Goal: Information Seeking & Learning: Learn about a topic

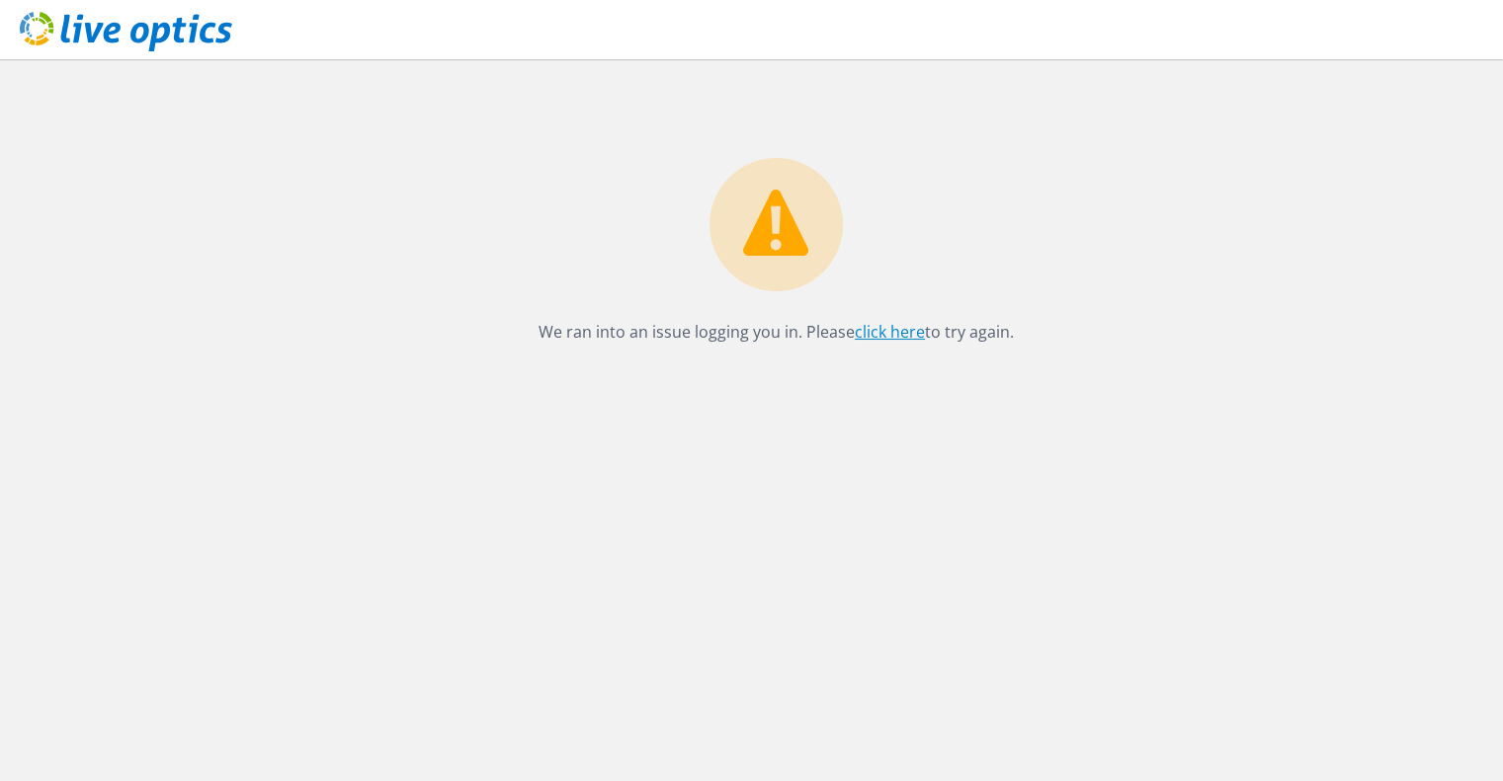
click at [901, 332] on link "click here" at bounding box center [889, 332] width 70 height 22
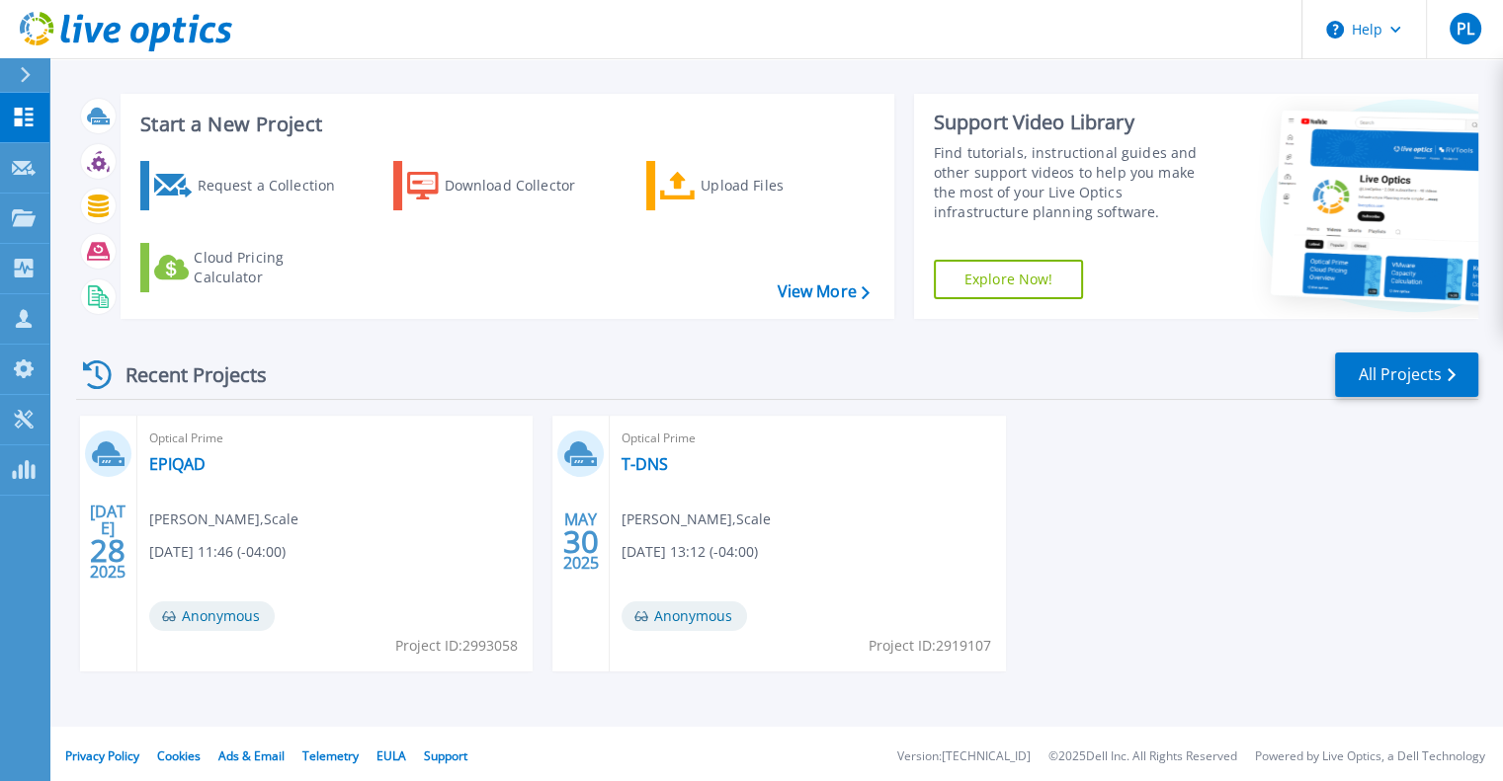
scroll to position [17, 0]
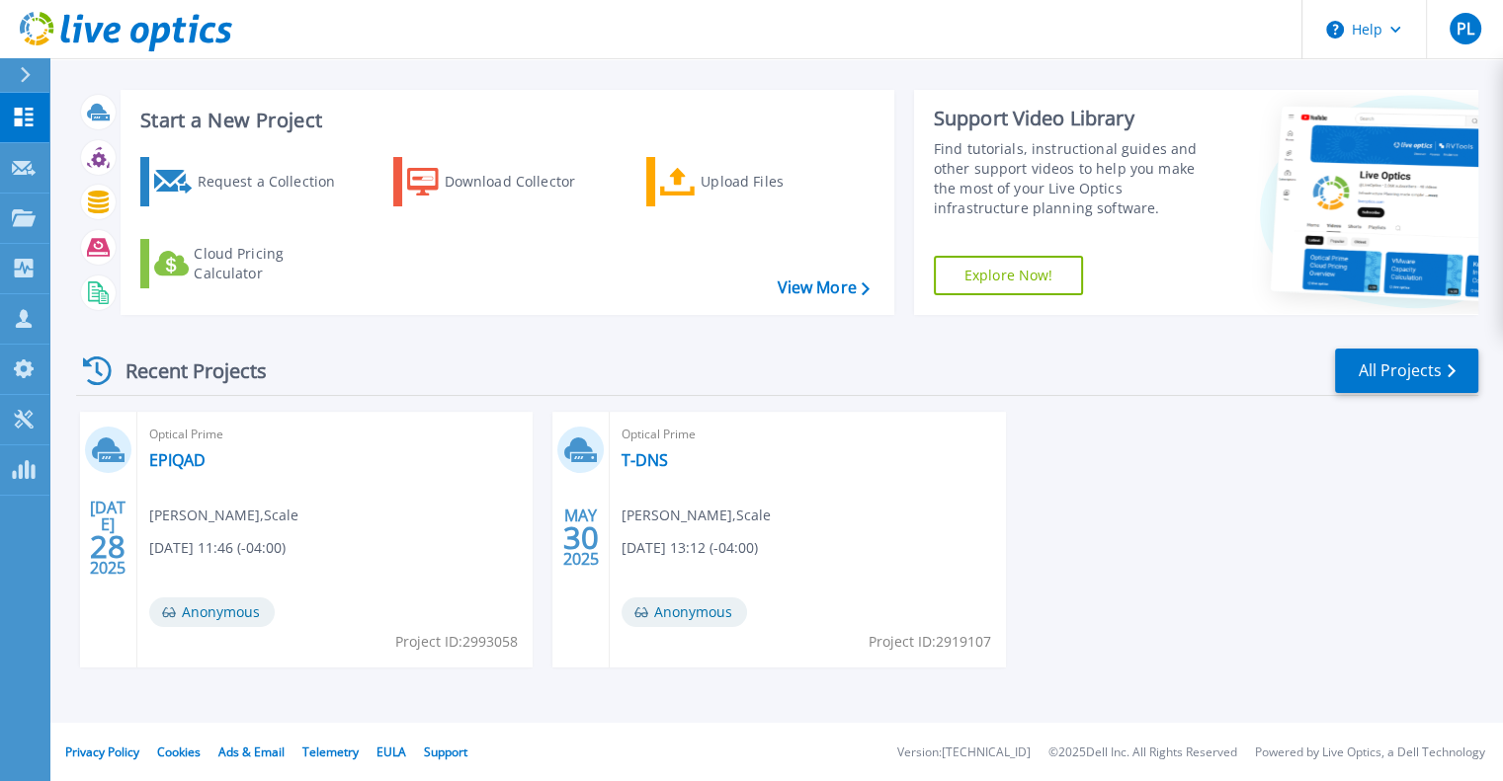
click at [680, 494] on div "Optical Prime T-DNS Shane Freamo , Scale 05/30/2025, 13:12 (-04:00) Anonymous P…" at bounding box center [807, 540] width 395 height 256
click at [109, 438] on icon at bounding box center [108, 450] width 33 height 31
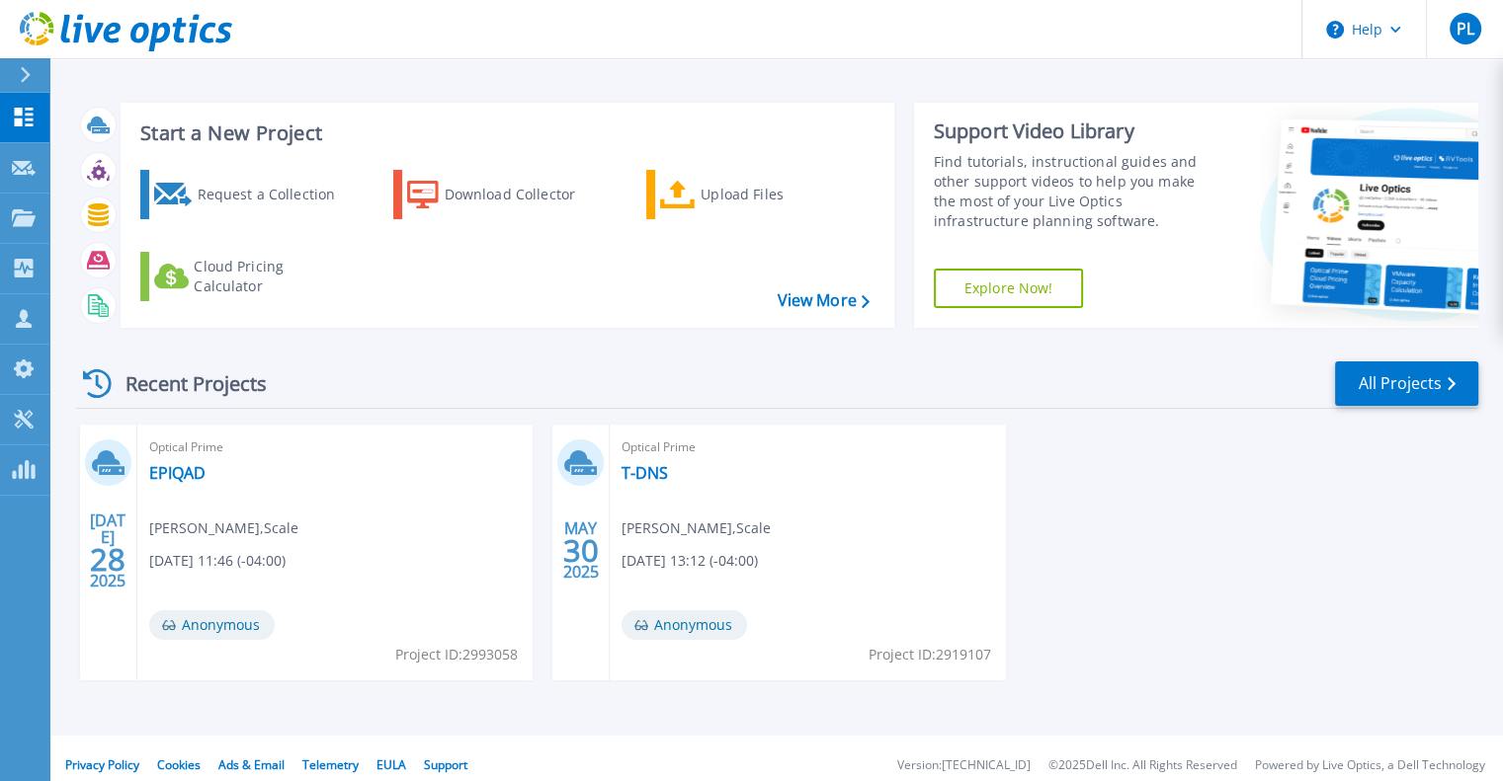
scroll to position [0, 0]
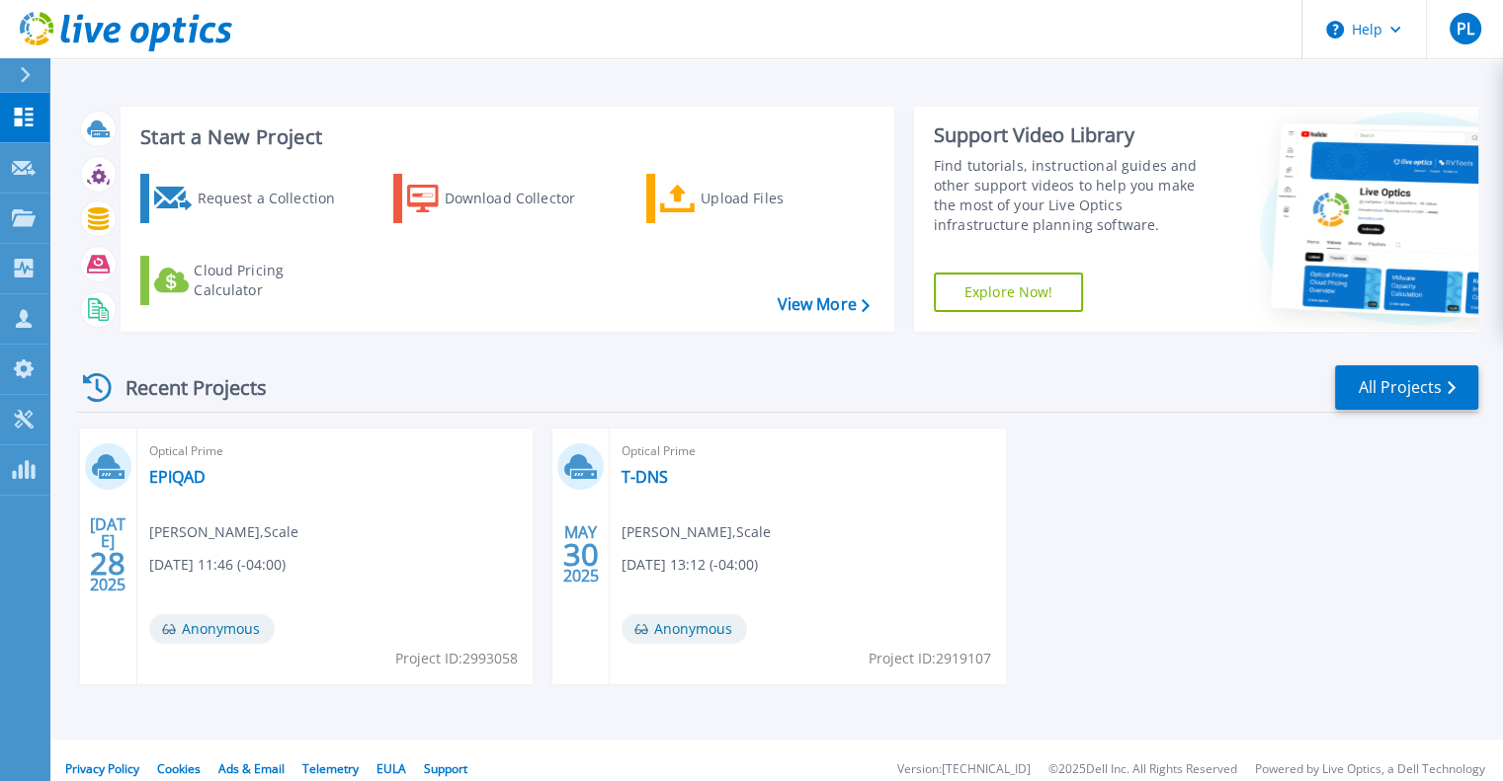
click at [20, 64] on div at bounding box center [34, 75] width 32 height 34
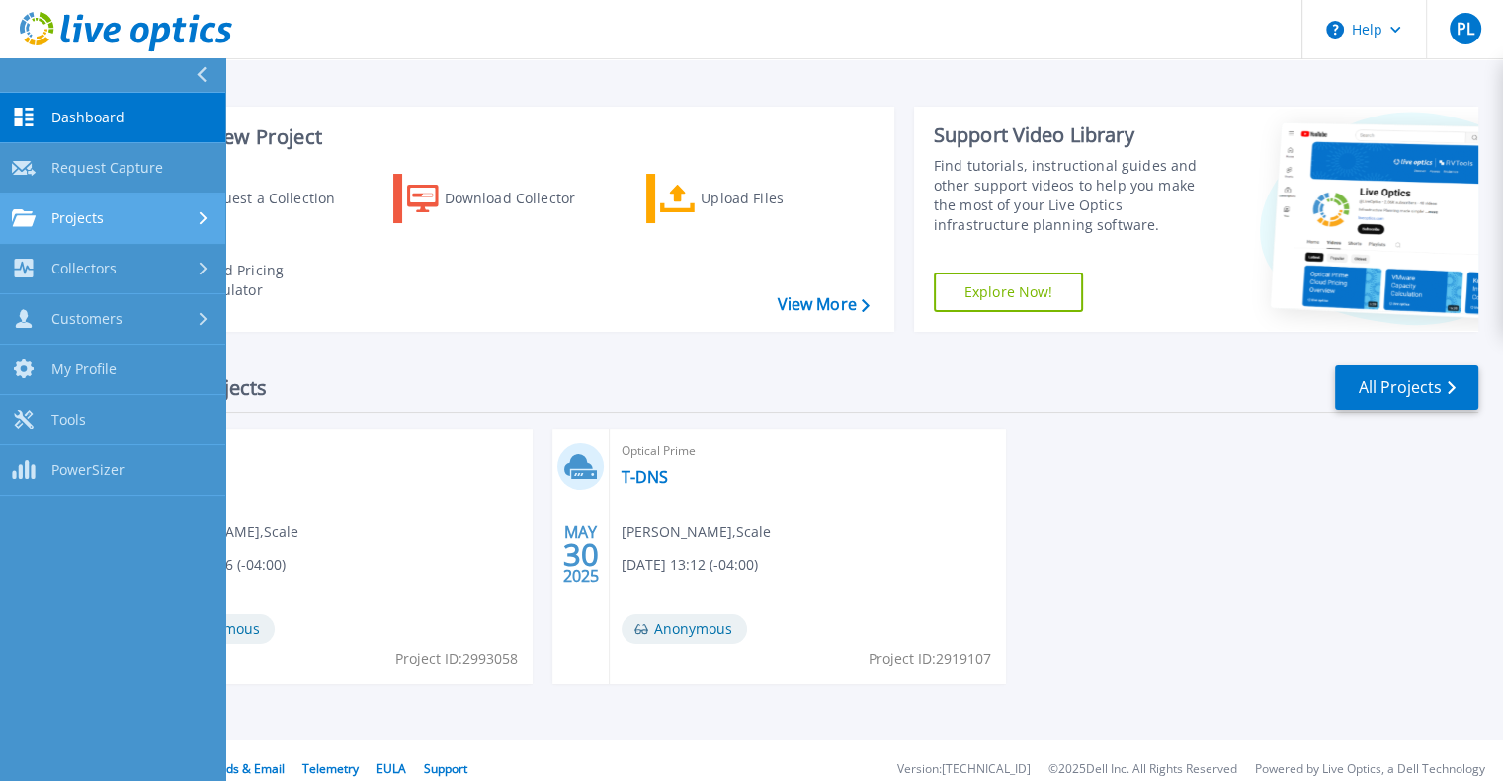
click at [71, 220] on span "Projects" at bounding box center [77, 218] width 52 height 18
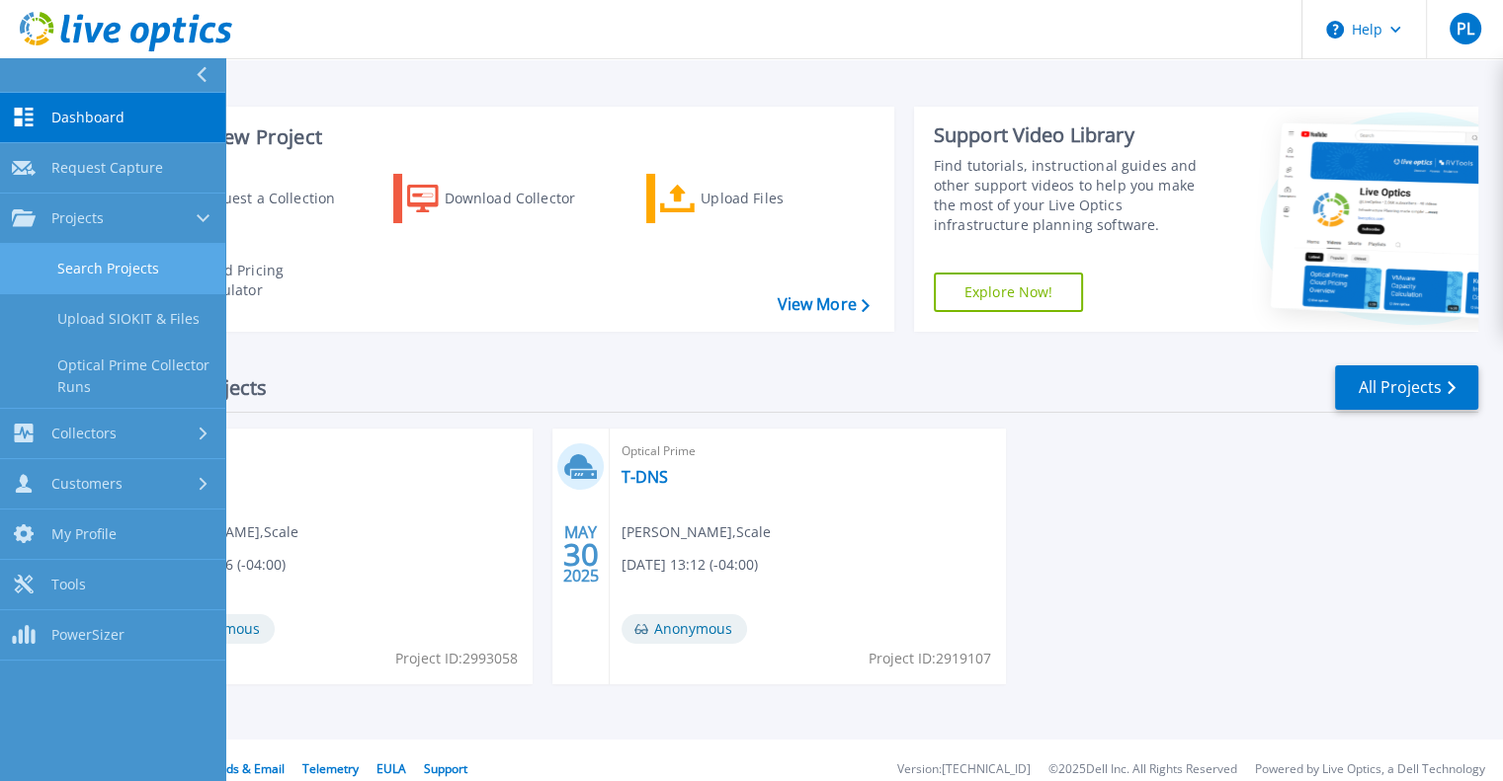
click at [112, 272] on link "Search Projects" at bounding box center [112, 269] width 225 height 50
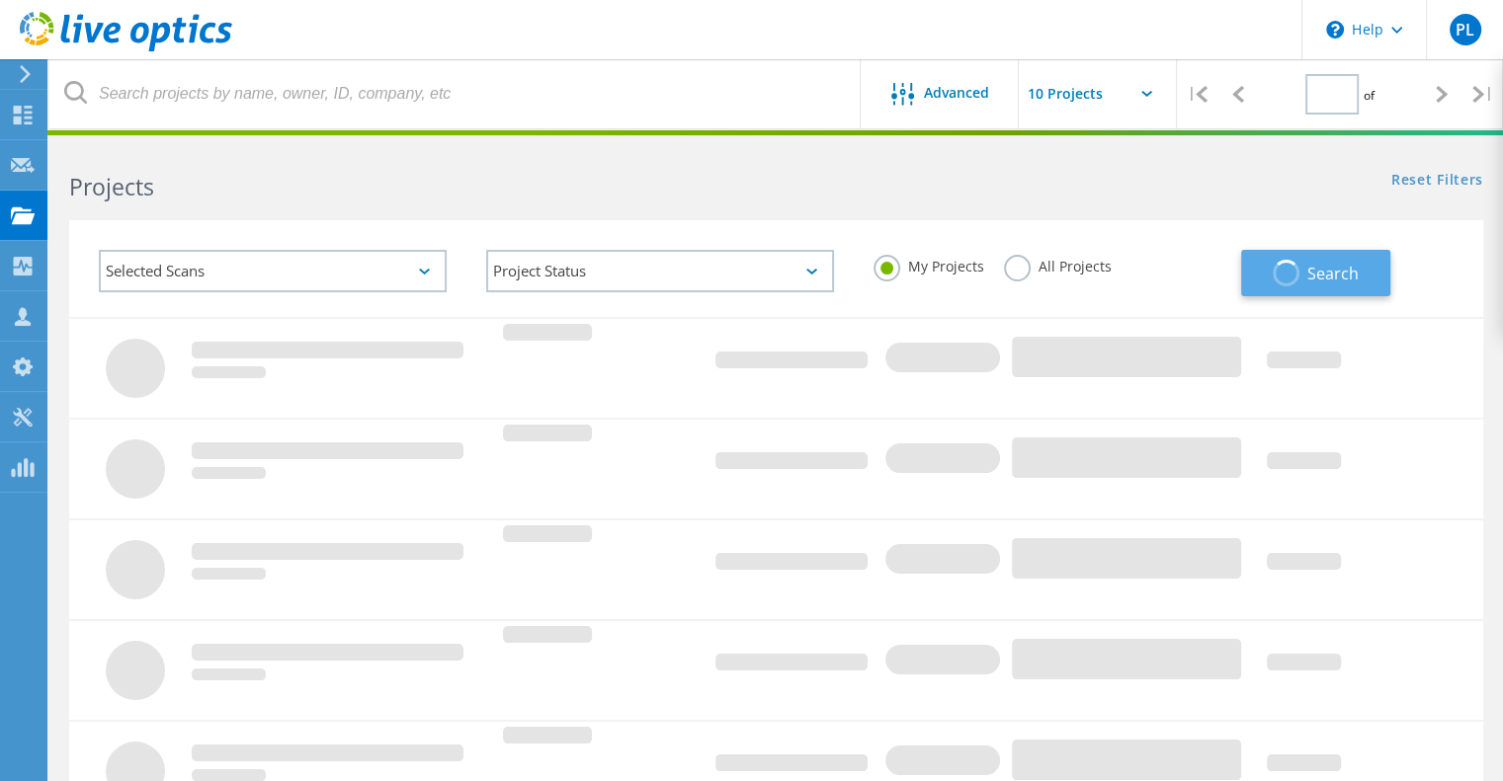
type input "1"
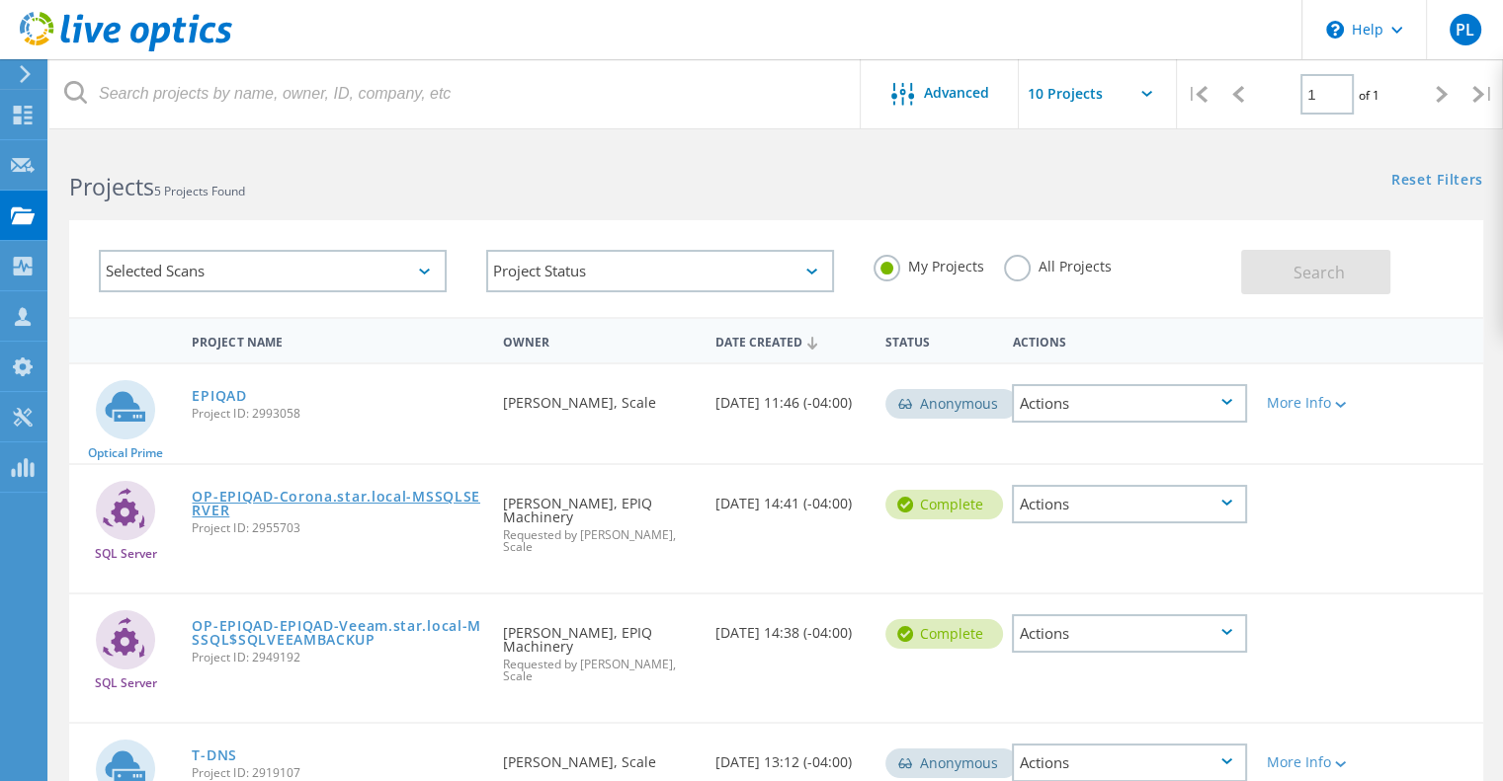
click at [282, 512] on link "OP-EPIQAD-Corona.star.local-MSSQLSERVER" at bounding box center [337, 504] width 291 height 28
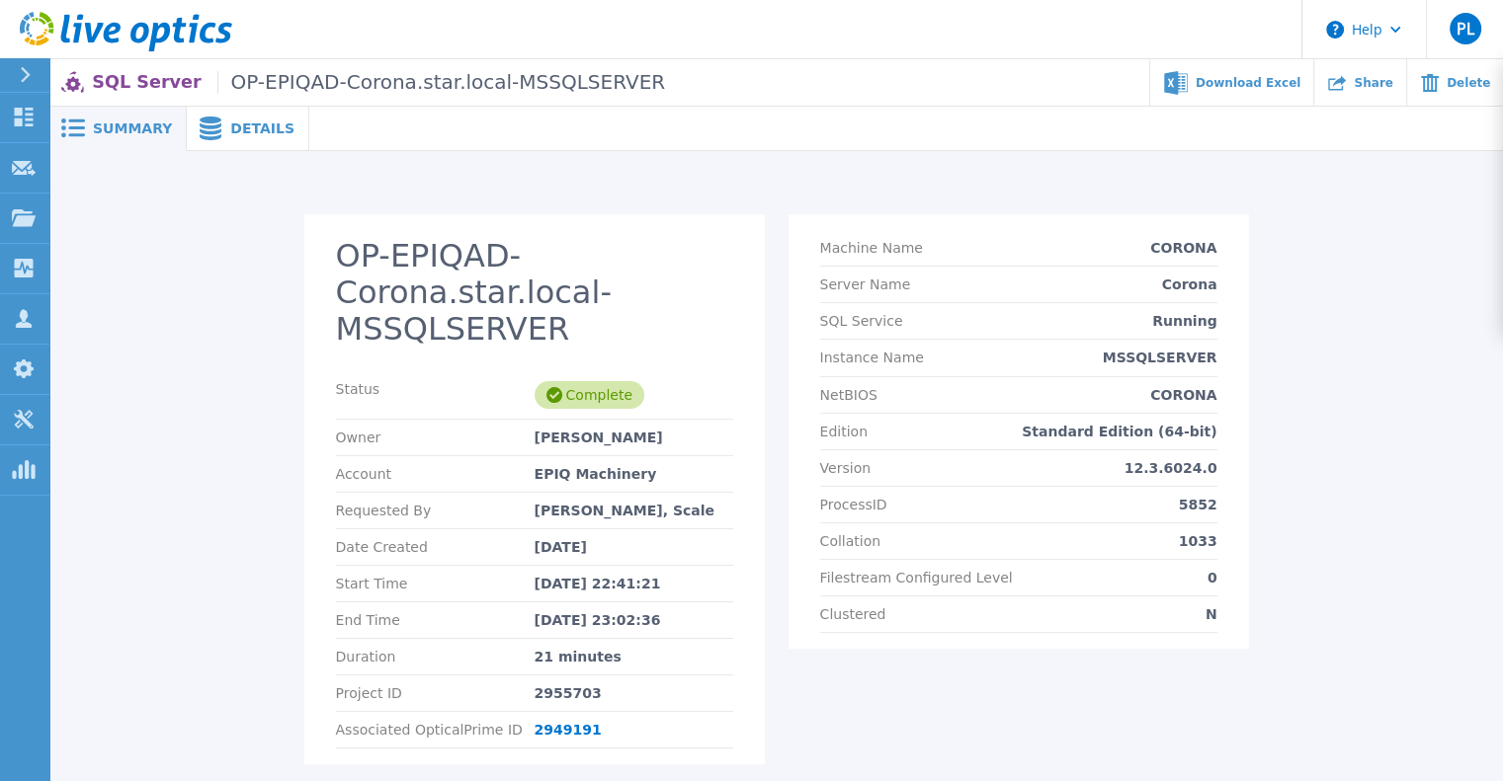
click at [237, 118] on div "Details" at bounding box center [248, 129] width 122 height 44
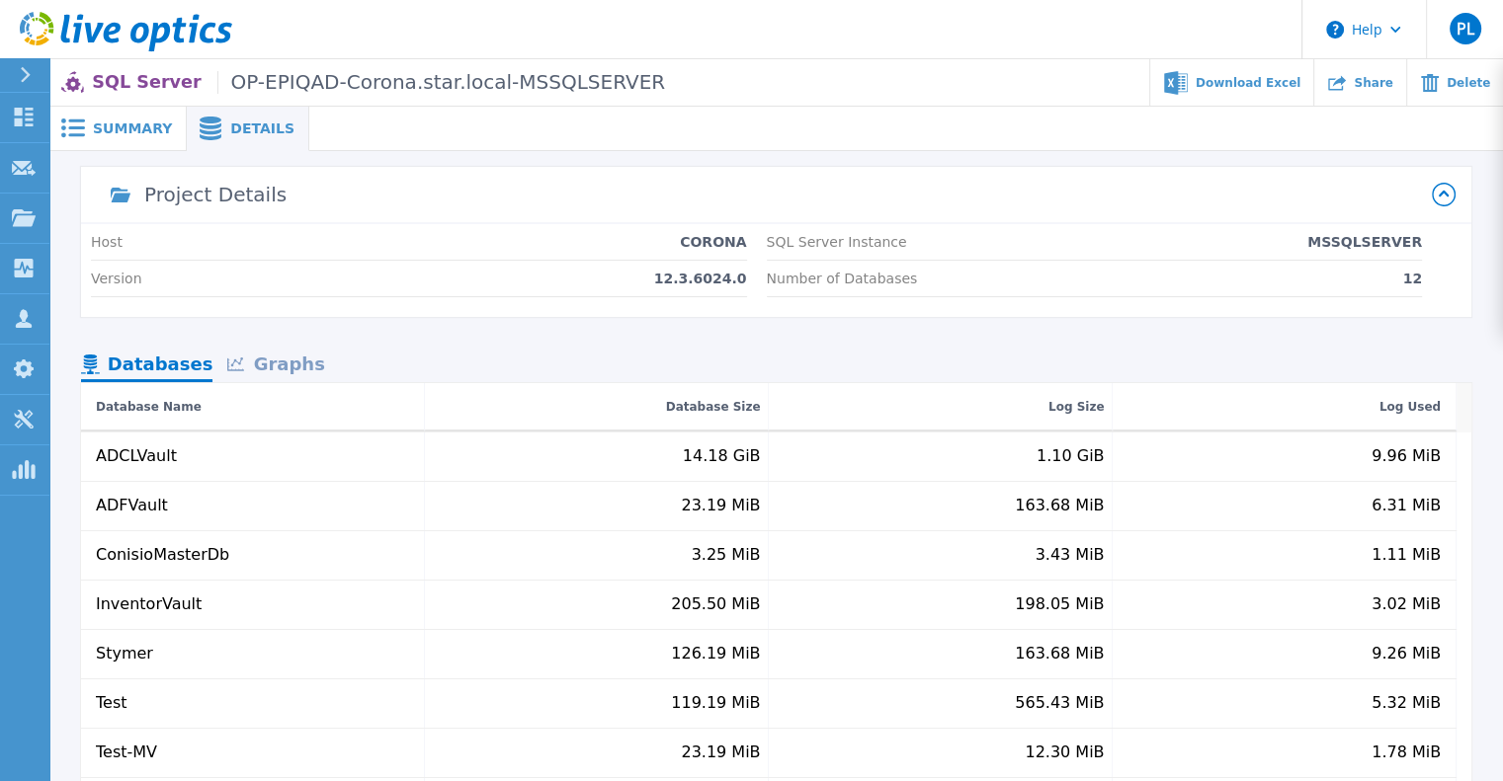
click at [98, 122] on span "Summary" at bounding box center [132, 129] width 79 height 14
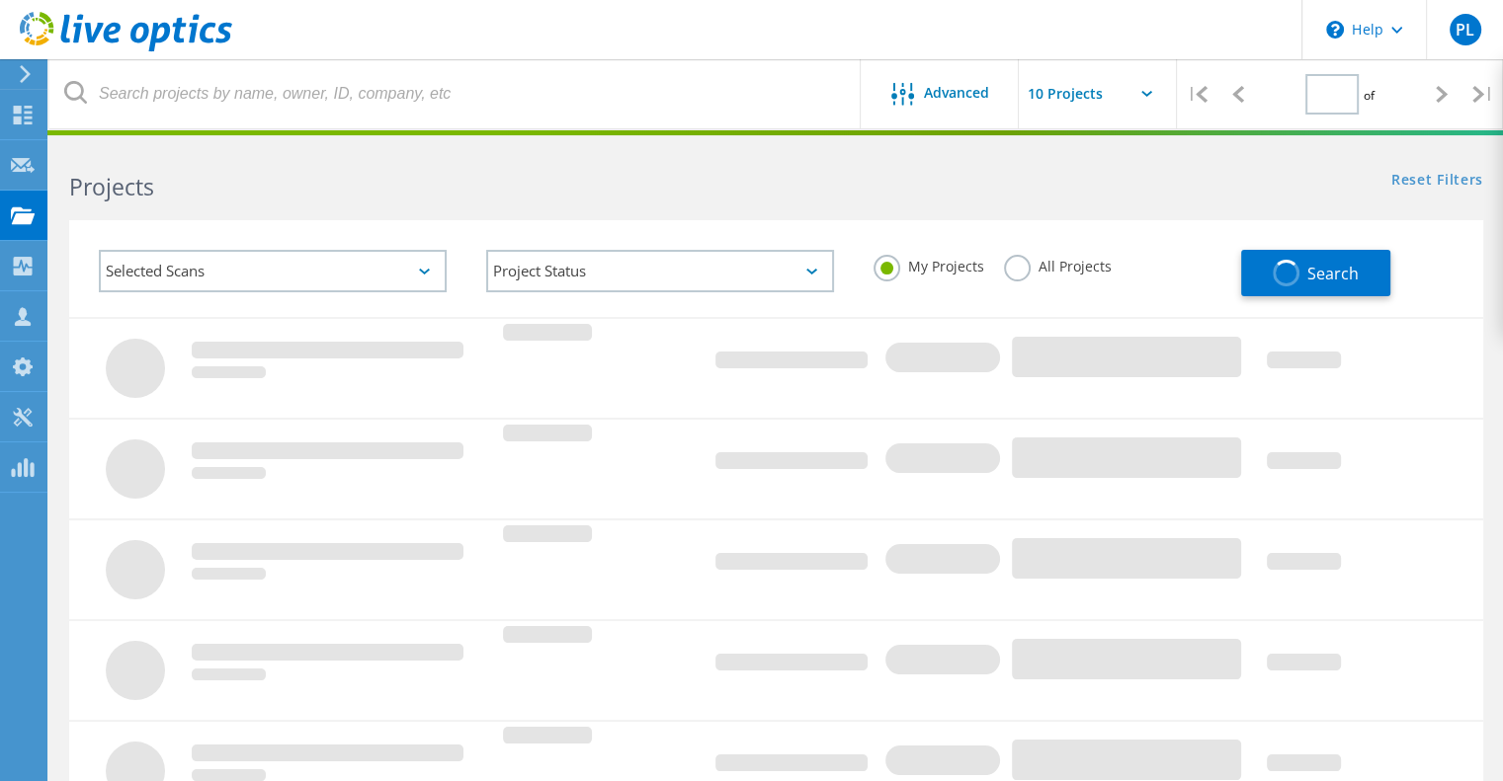
type input "1"
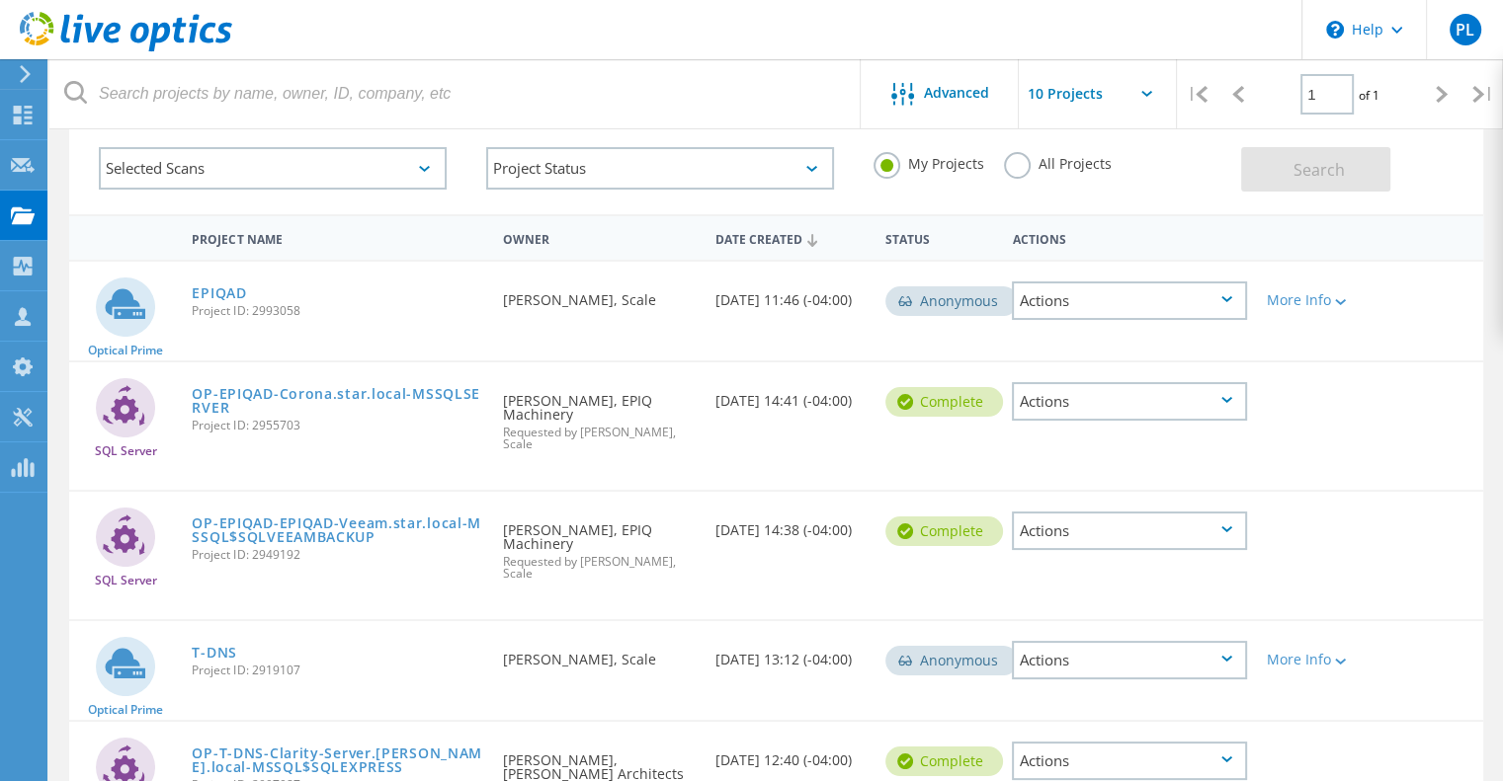
scroll to position [219, 0]
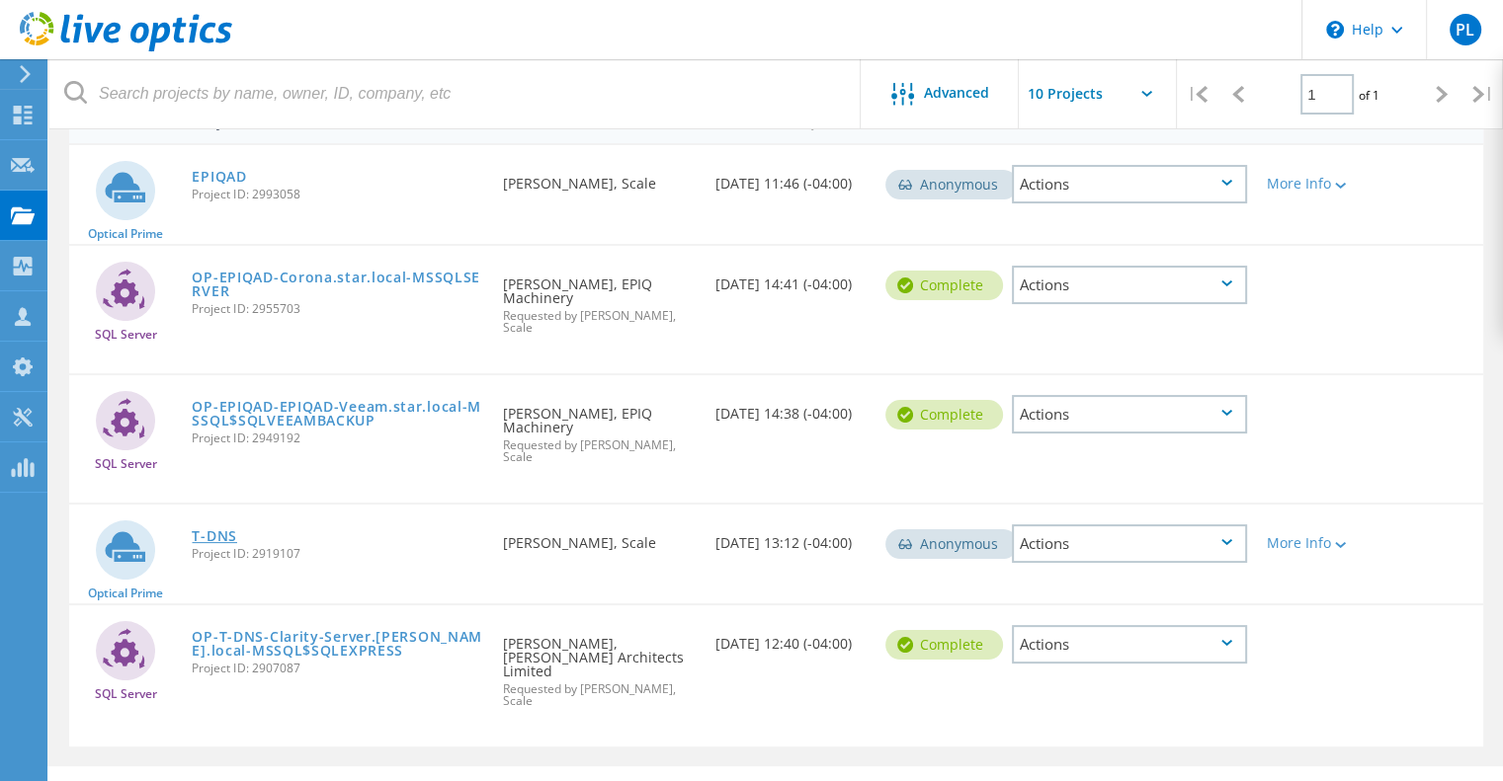
click at [219, 529] on link "T-DNS" at bounding box center [214, 536] width 45 height 14
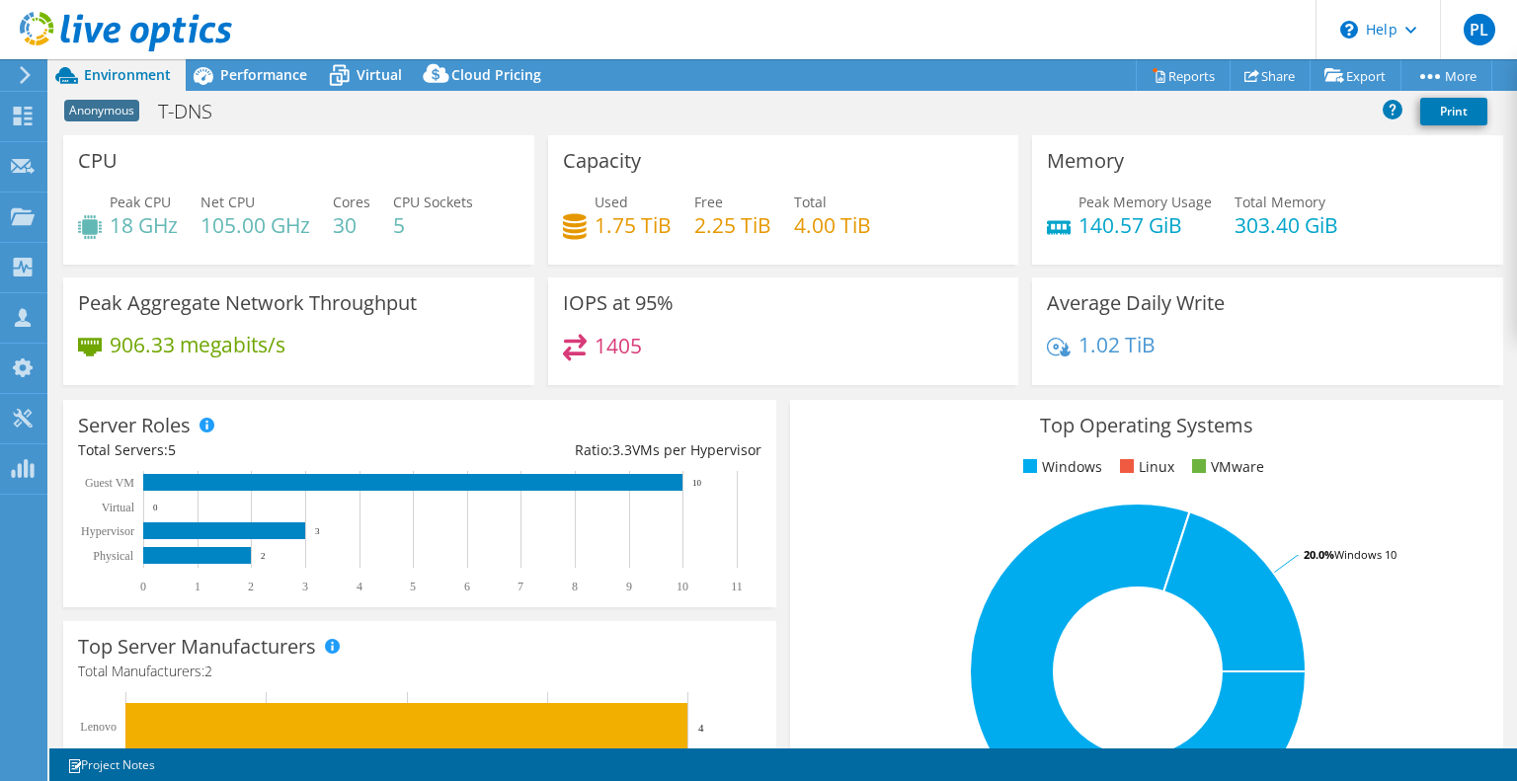
select select "Canada"
select select "CAD"
click at [285, 72] on span "Performance" at bounding box center [263, 74] width 87 height 19
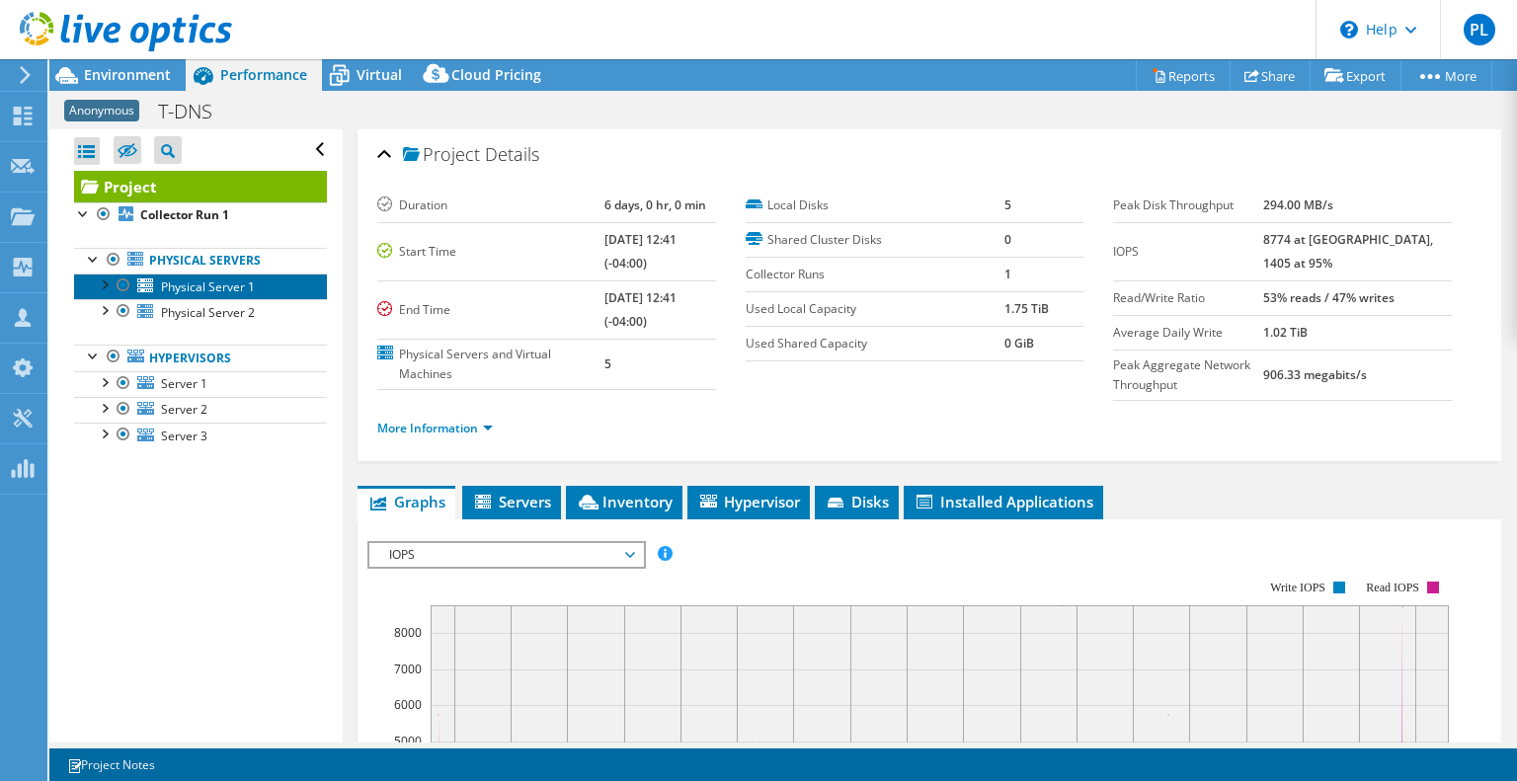
click at [186, 282] on span "Physical Server 1" at bounding box center [208, 287] width 94 height 17
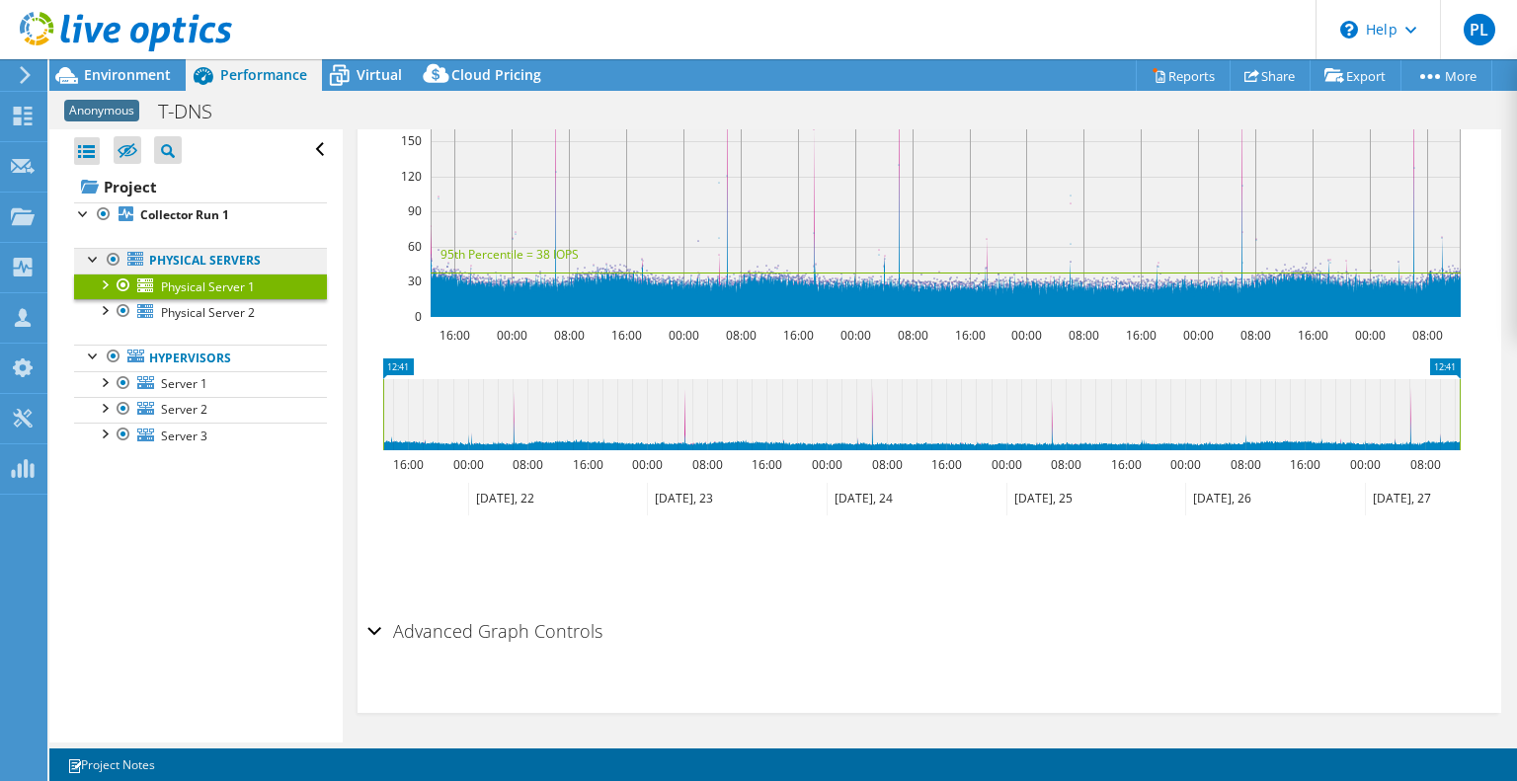
scroll to position [485, 0]
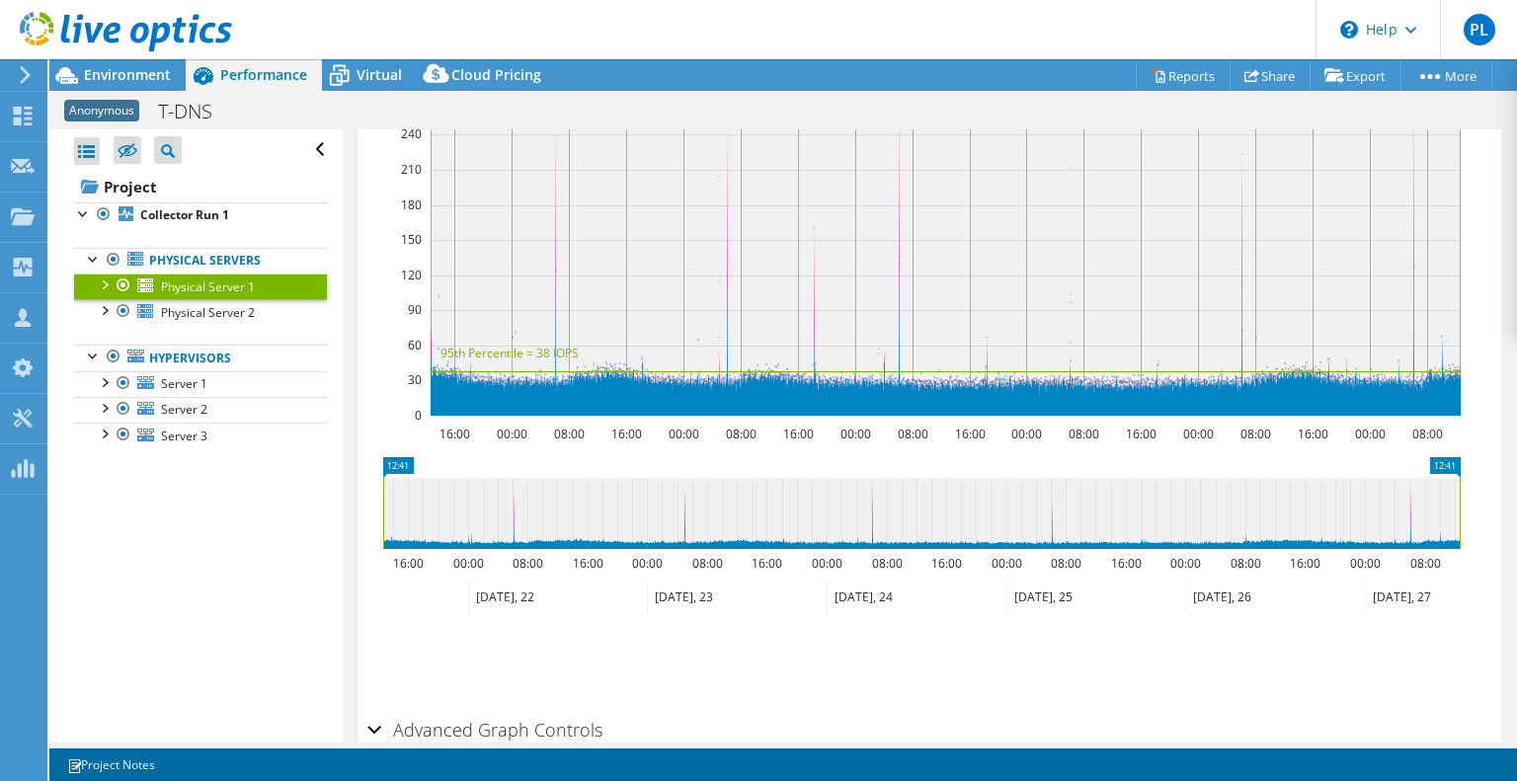
click at [103, 281] on div at bounding box center [104, 284] width 20 height 20
click at [233, 279] on span "Physical Server 1" at bounding box center [208, 287] width 94 height 17
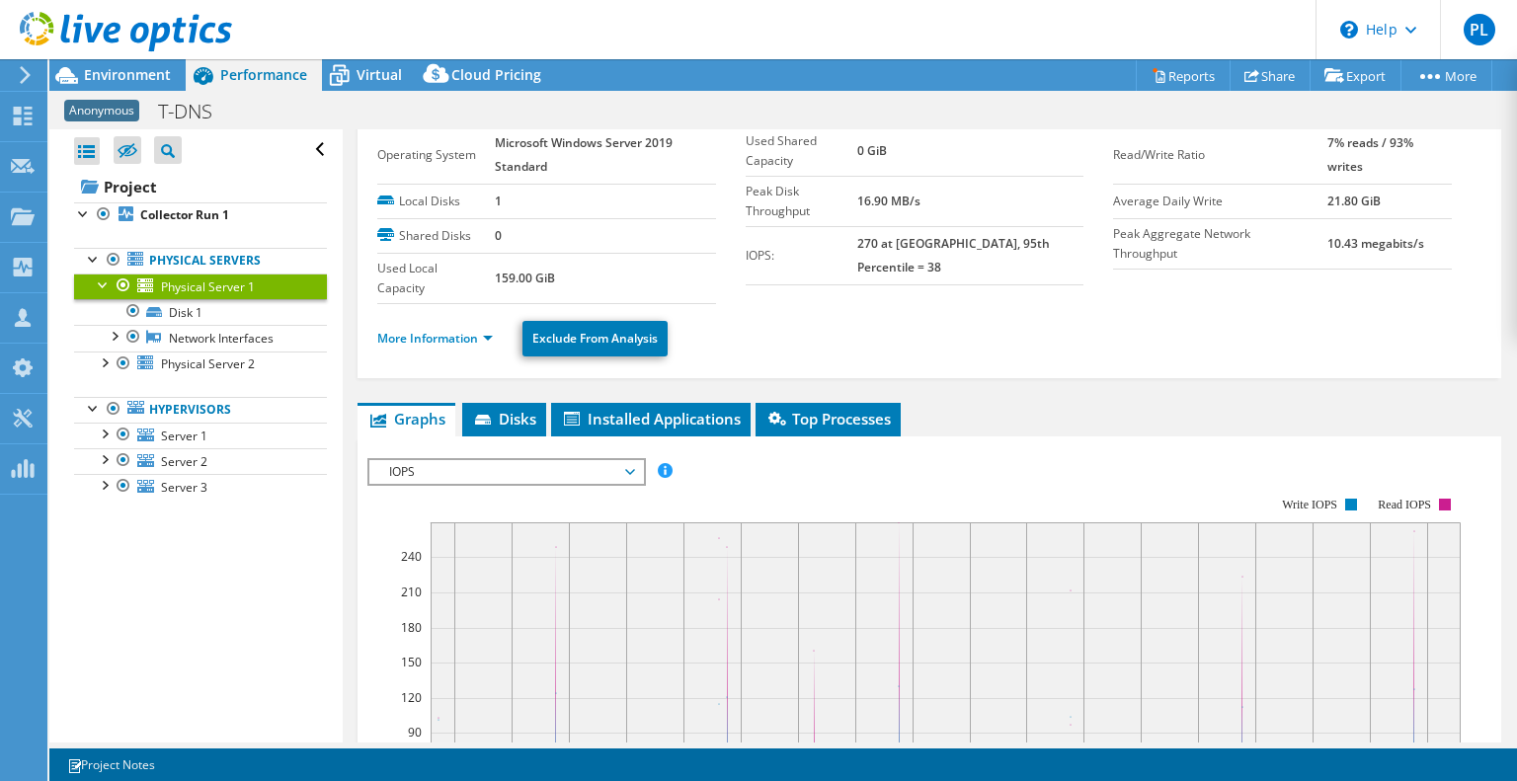
scroll to position [0, 0]
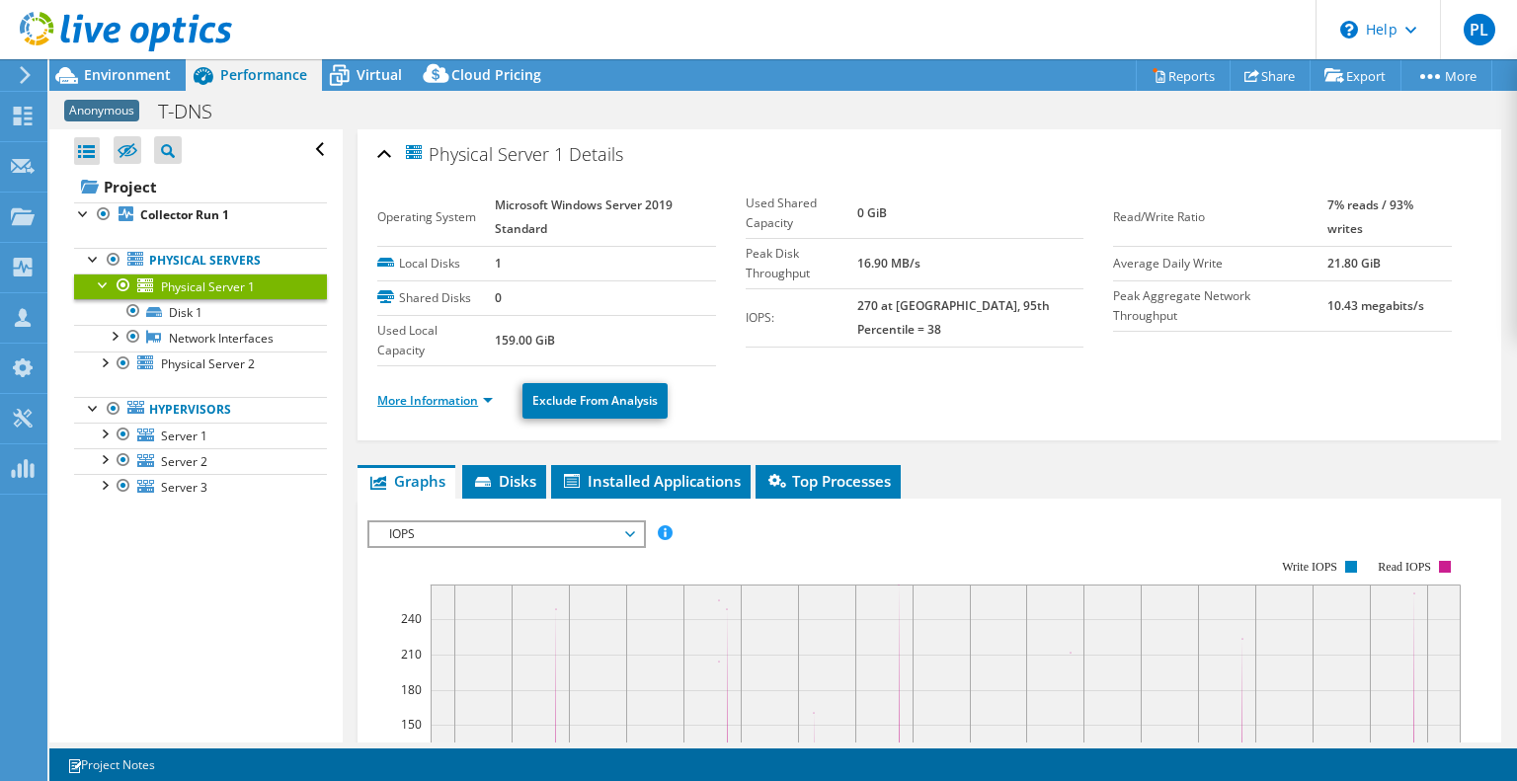
click at [450, 396] on link "More Information" at bounding box center [435, 400] width 116 height 17
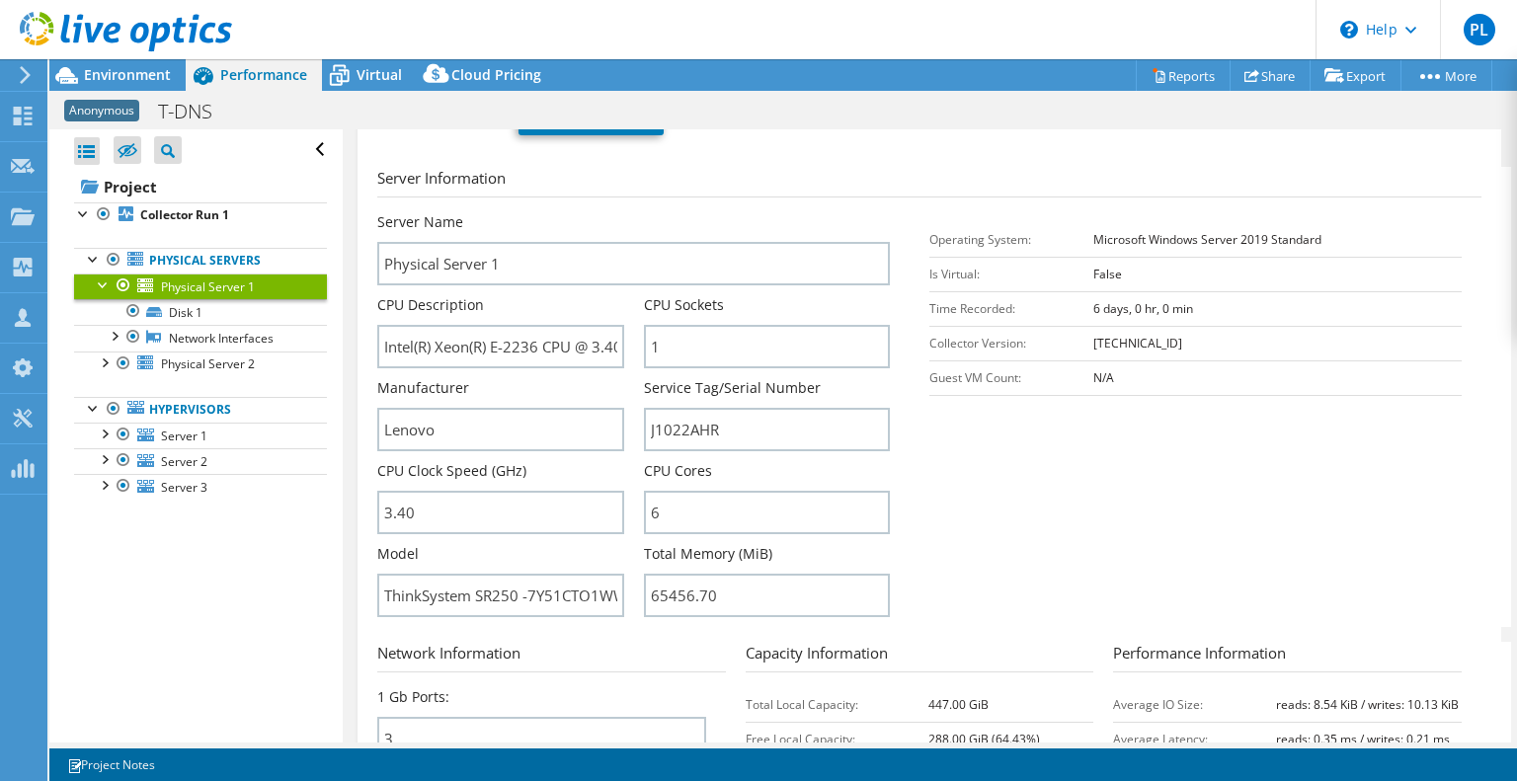
scroll to position [296, 0]
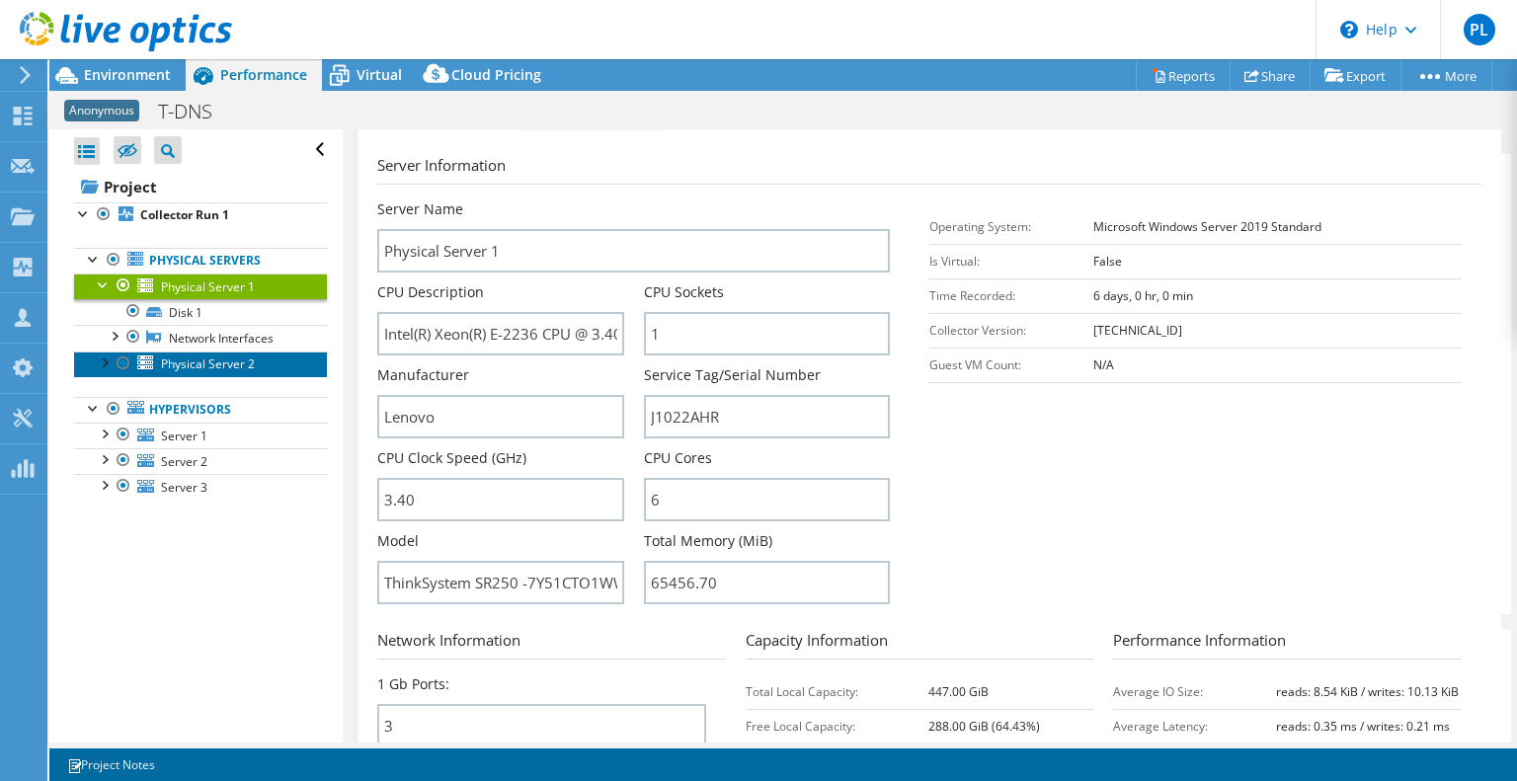
click at [157, 359] on link "Physical Server 2" at bounding box center [200, 365] width 253 height 26
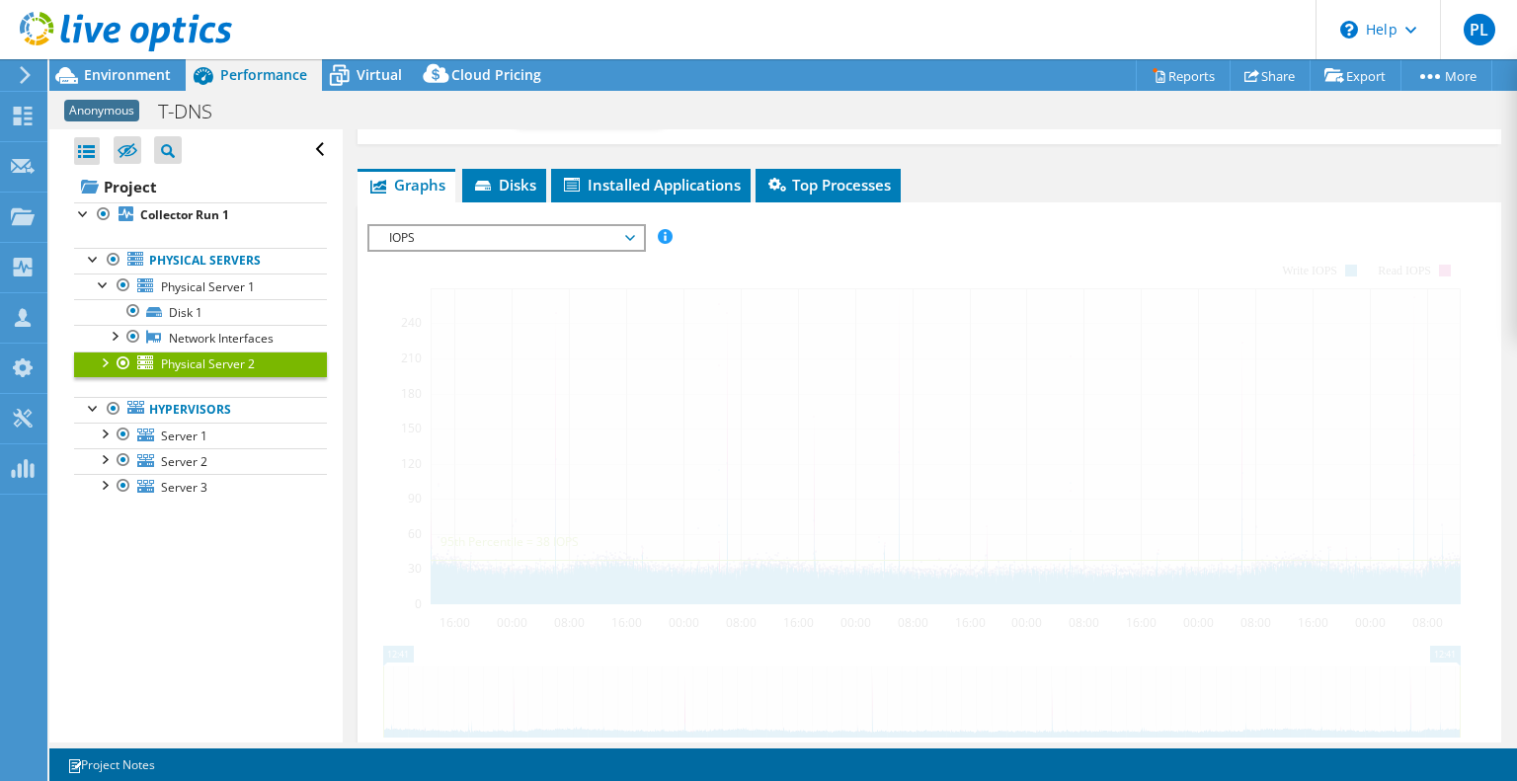
scroll to position [0, 0]
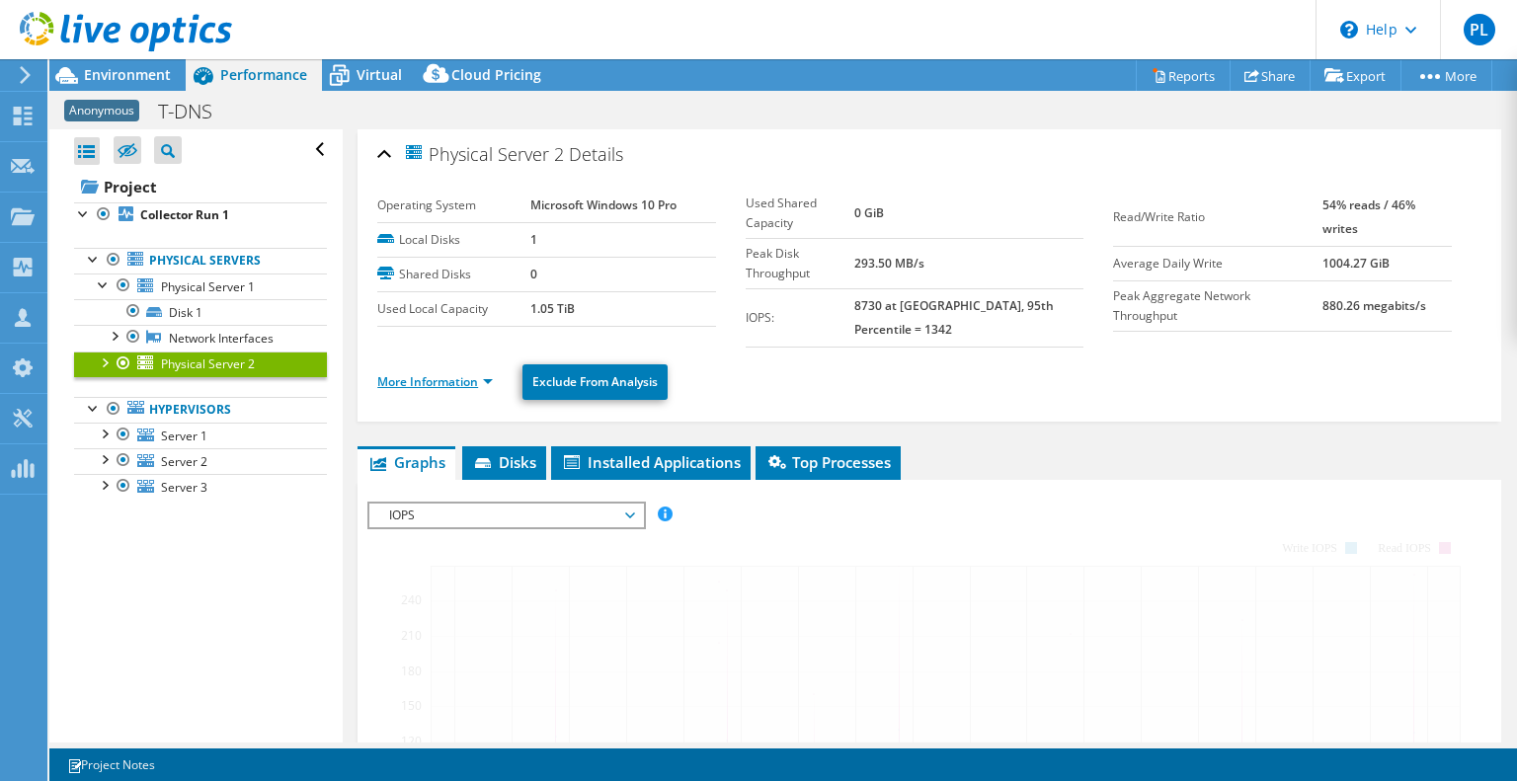
click at [454, 373] on link "More Information" at bounding box center [435, 381] width 116 height 17
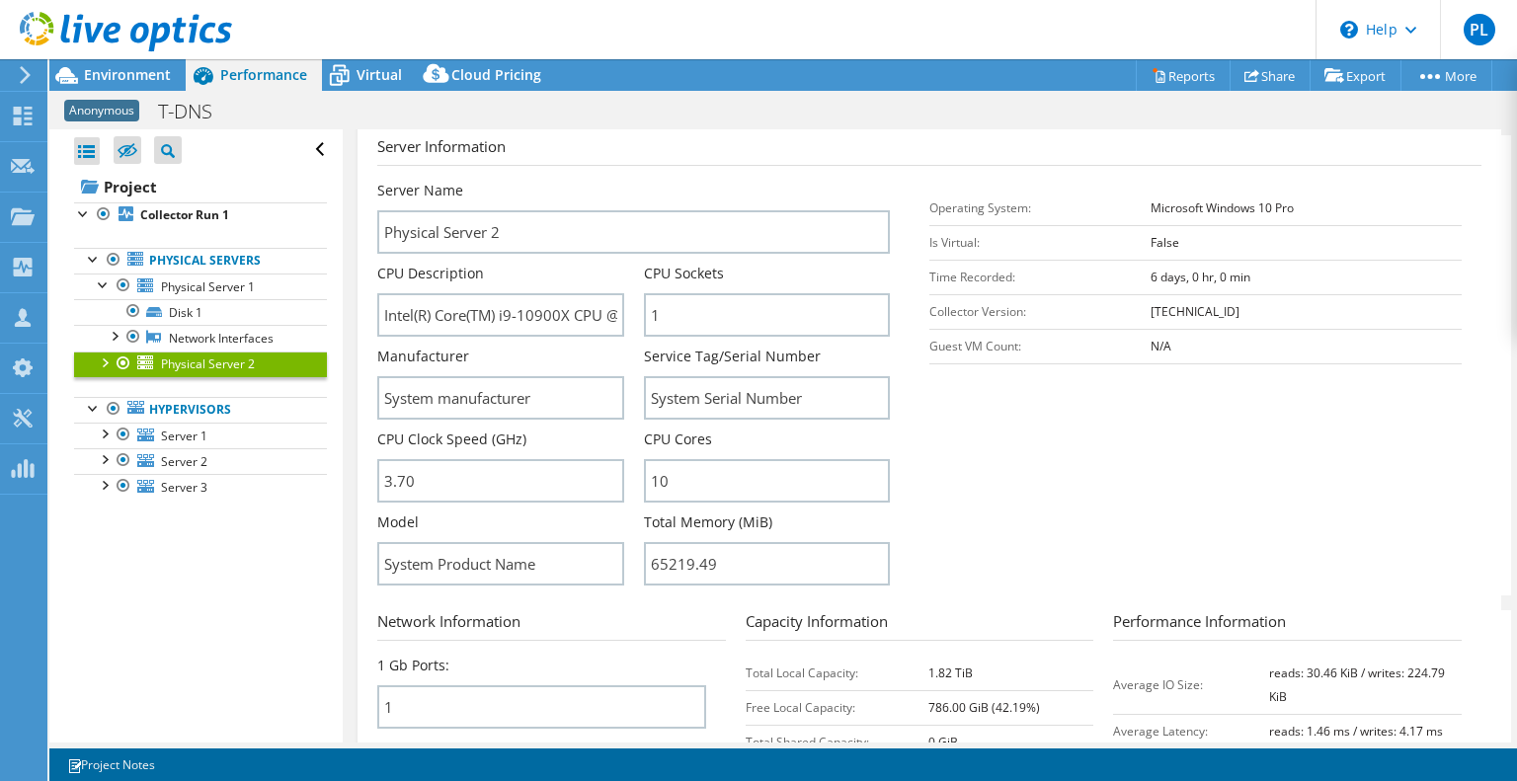
scroll to position [296, 0]
click at [29, 123] on use at bounding box center [23, 116] width 19 height 19
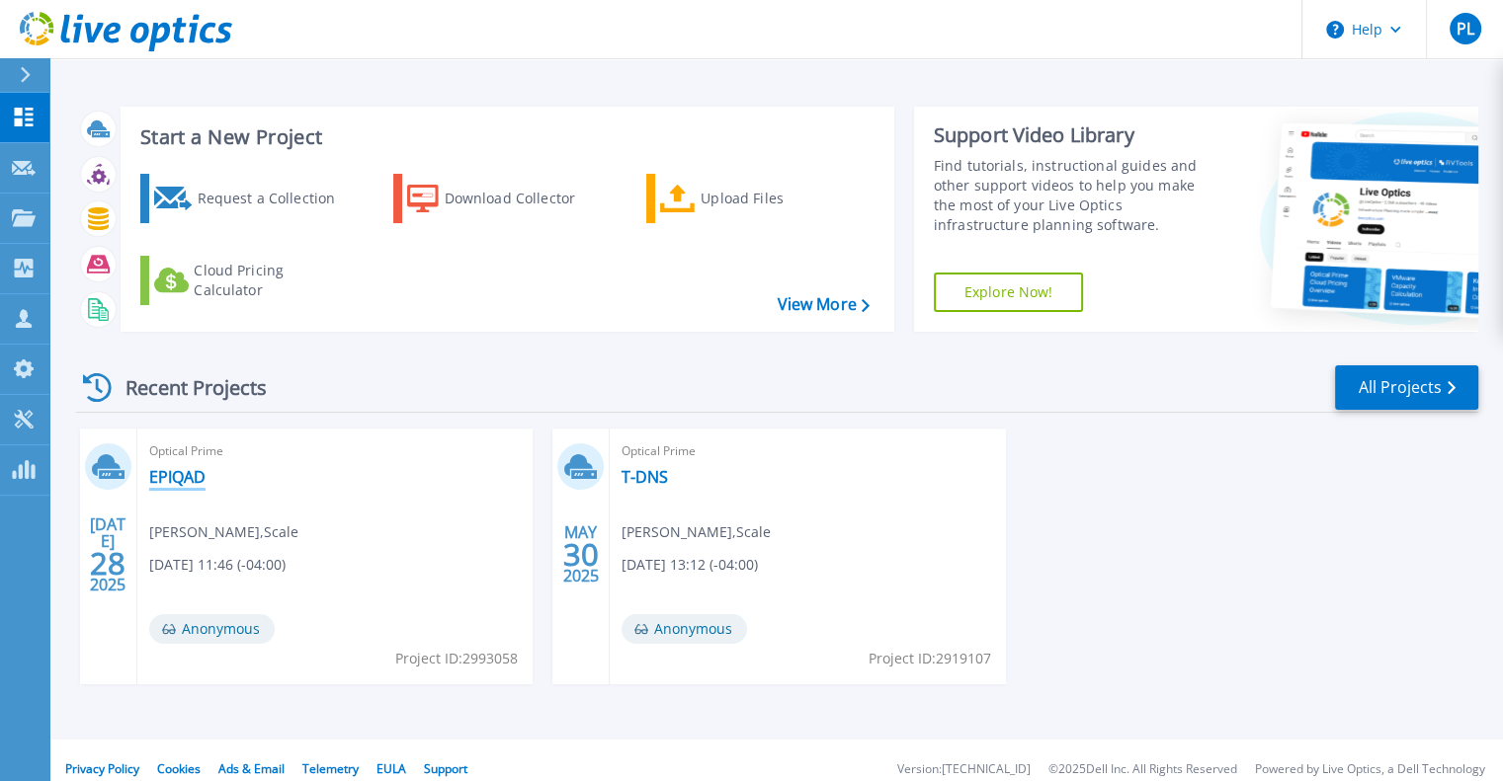
click at [188, 472] on link "EPIQAD" at bounding box center [177, 477] width 56 height 20
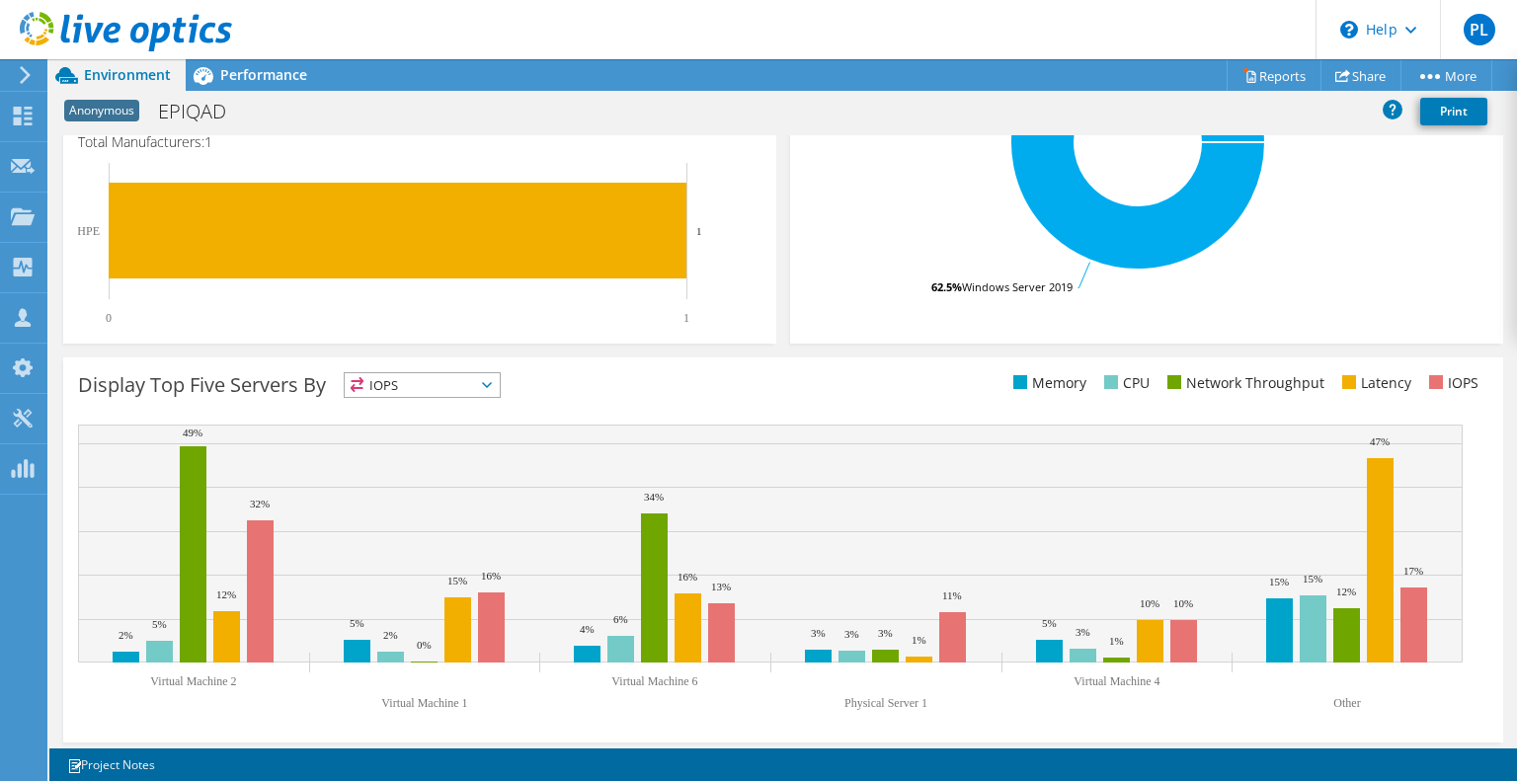
scroll to position [536, 0]
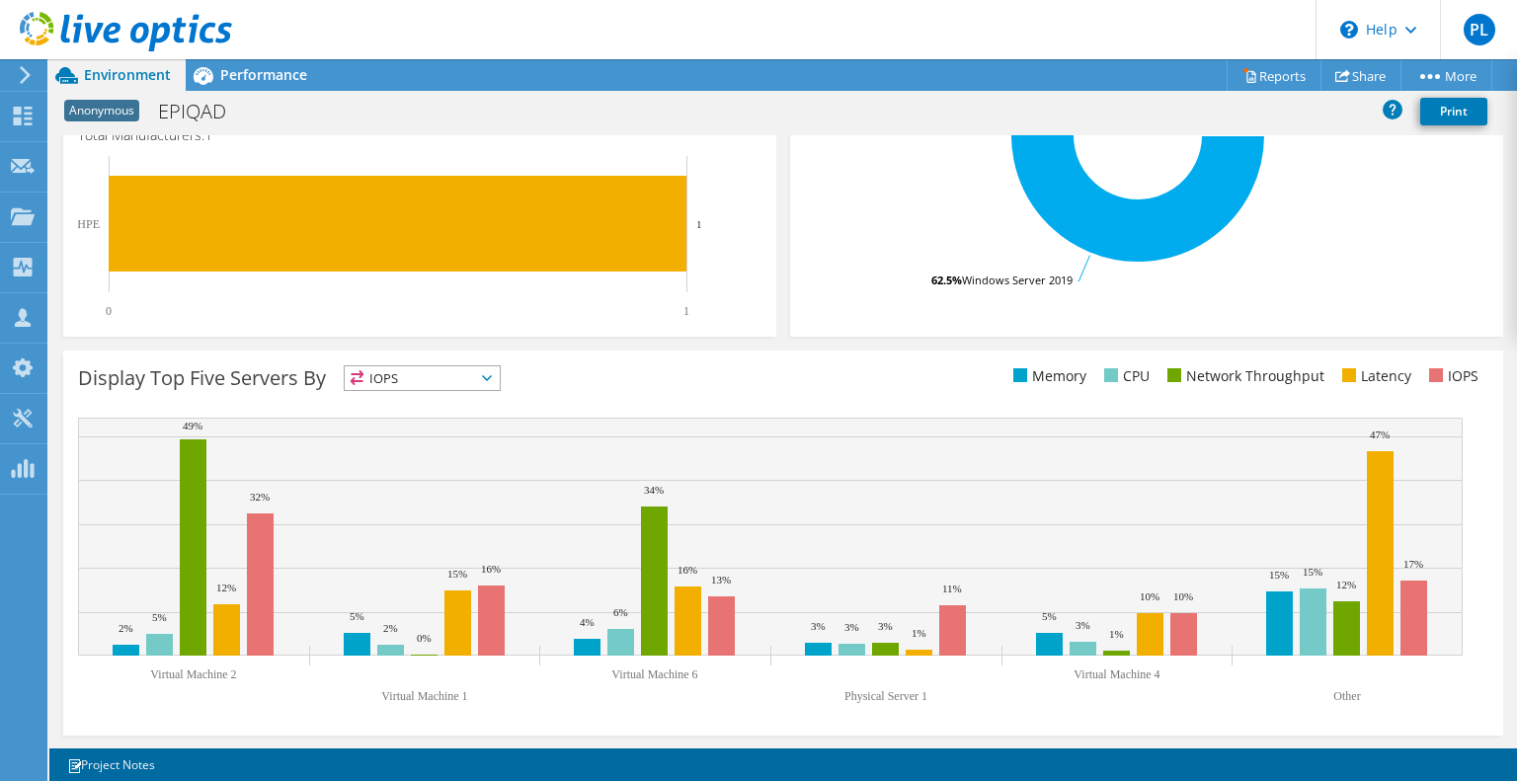
click at [420, 380] on span "IOPS" at bounding box center [422, 378] width 155 height 24
click at [628, 366] on div "Display Top Five Servers By IOPS IOPS" at bounding box center [430, 382] width 705 height 33
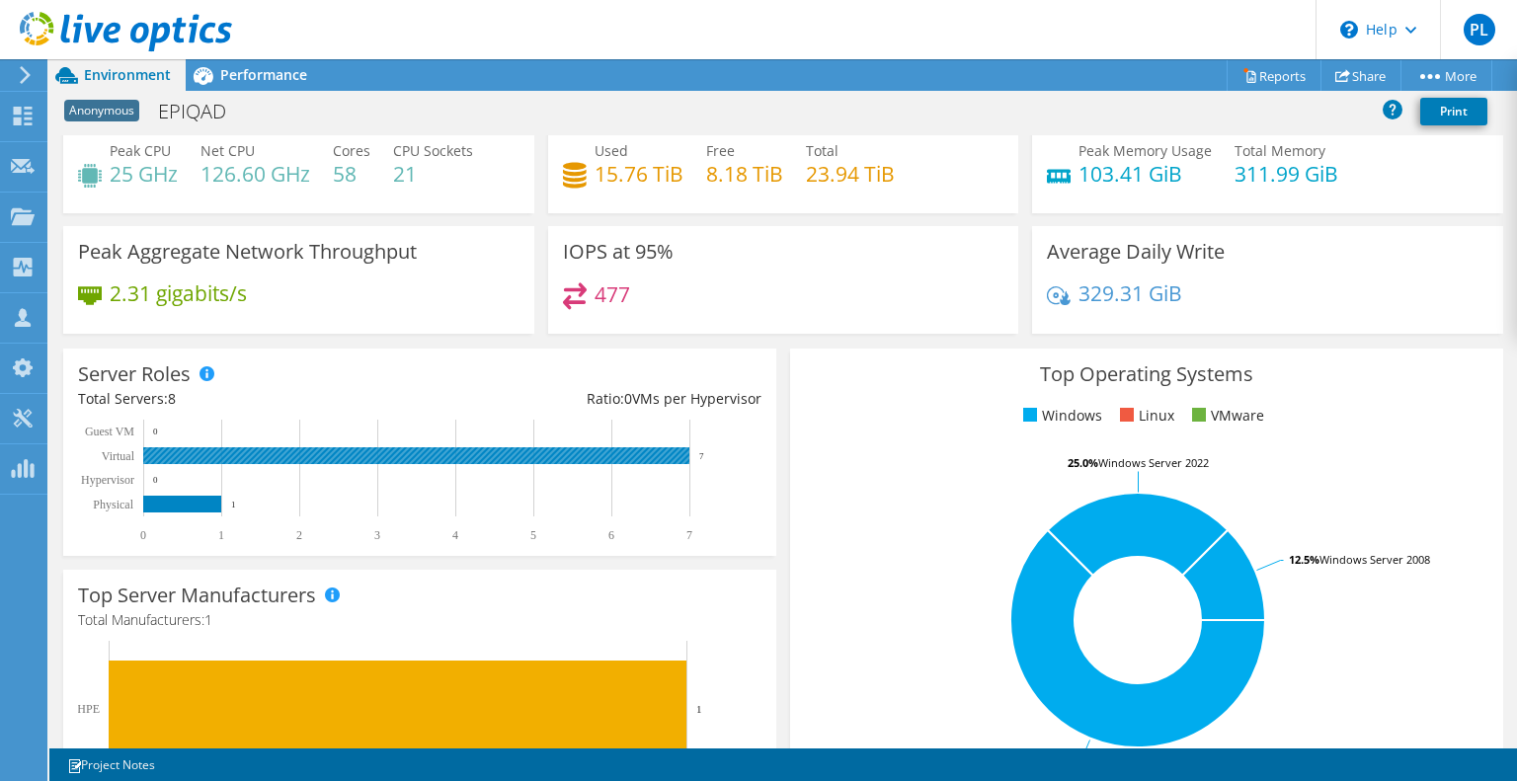
scroll to position [0, 0]
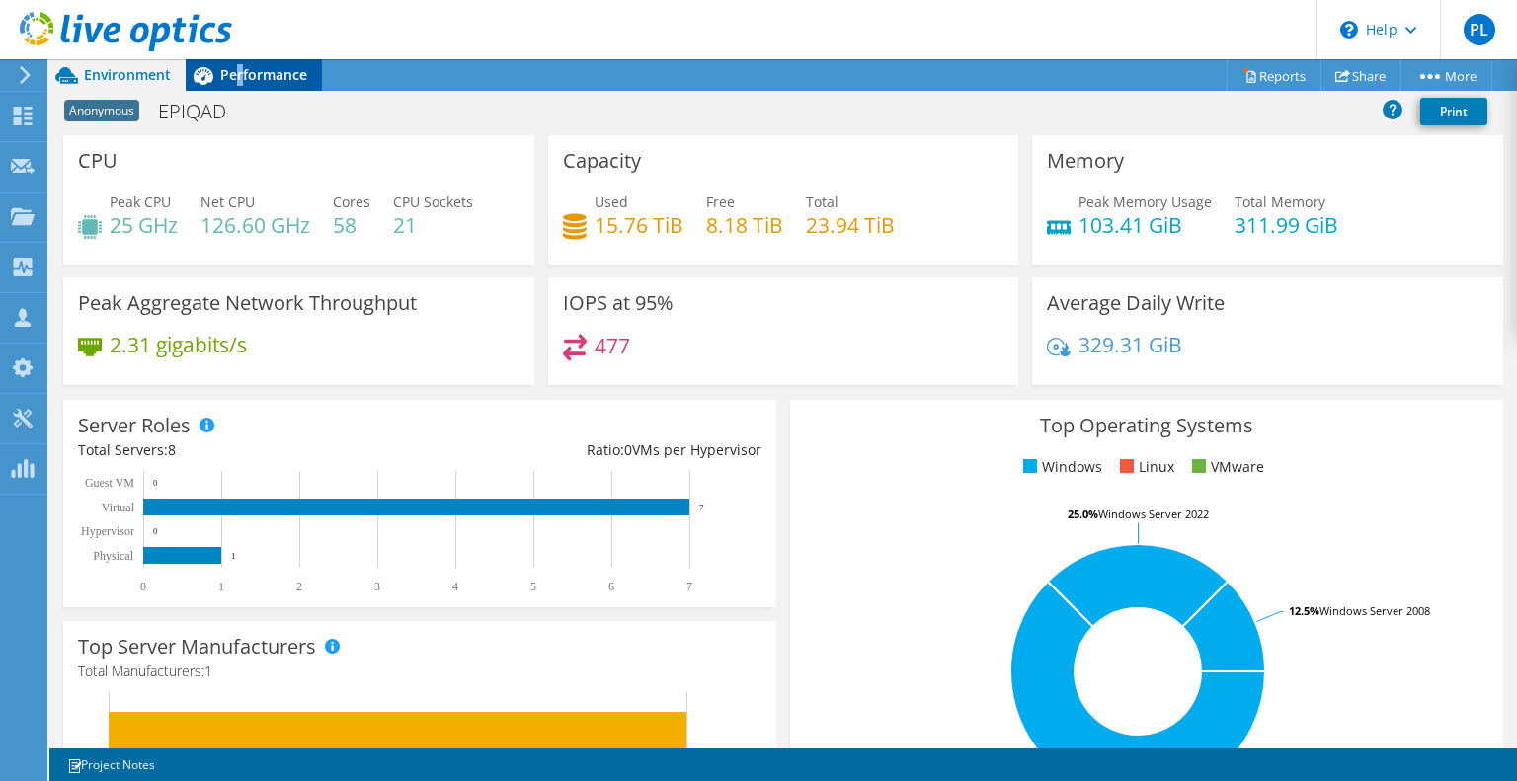
click at [239, 83] on div "Performance" at bounding box center [254, 75] width 136 height 32
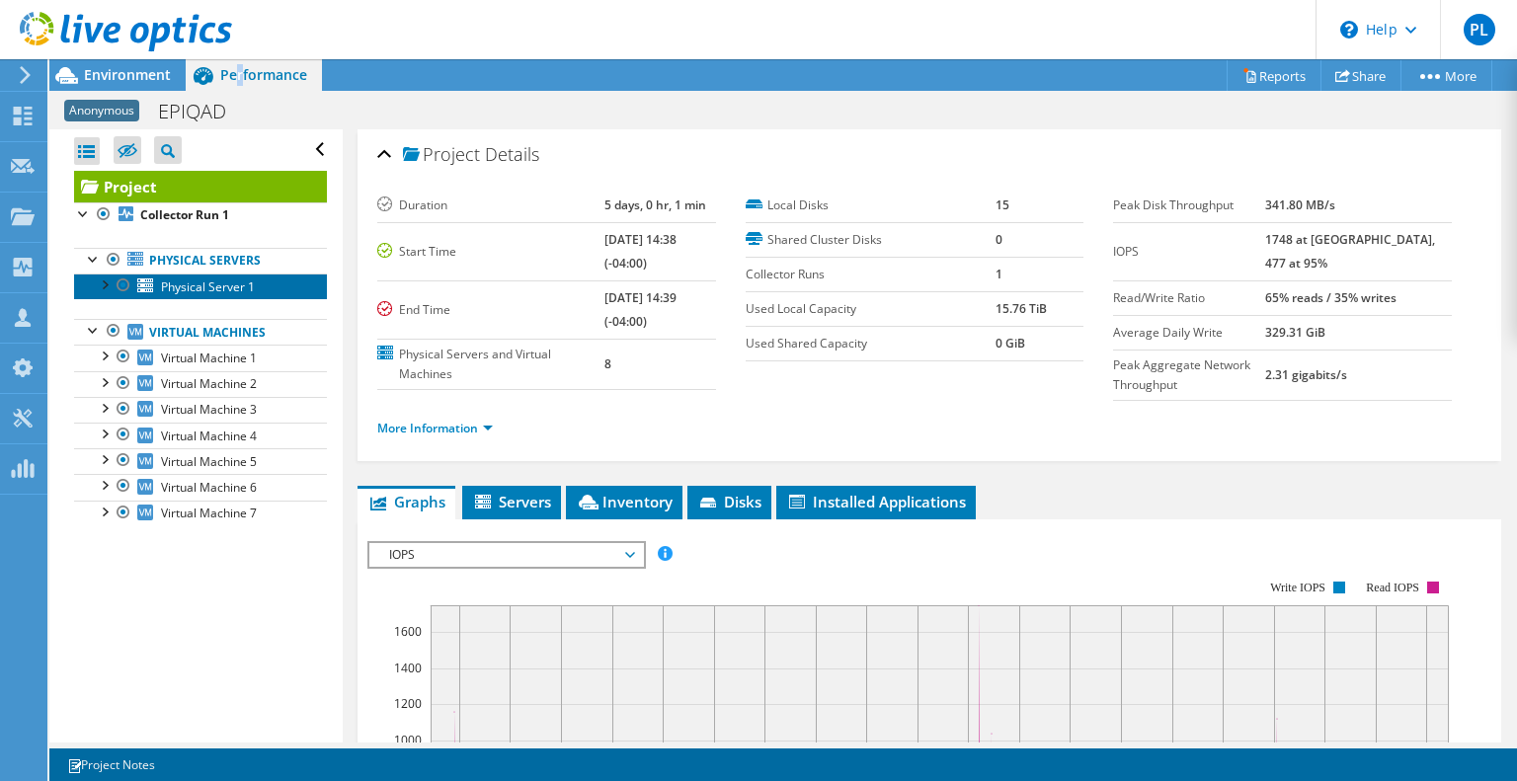
click at [183, 291] on span "Physical Server 1" at bounding box center [208, 287] width 94 height 17
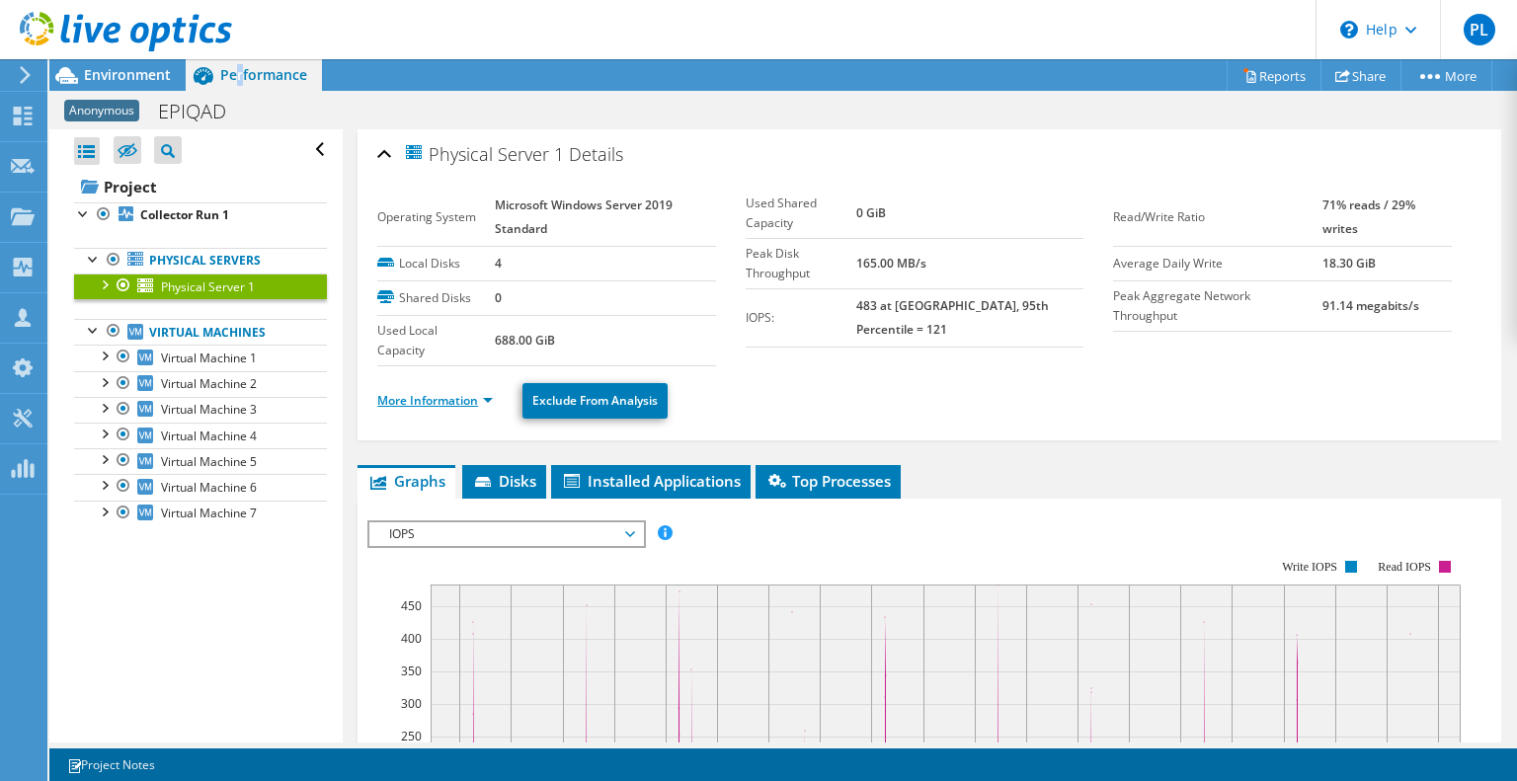
click at [452, 394] on link "More Information" at bounding box center [435, 400] width 116 height 17
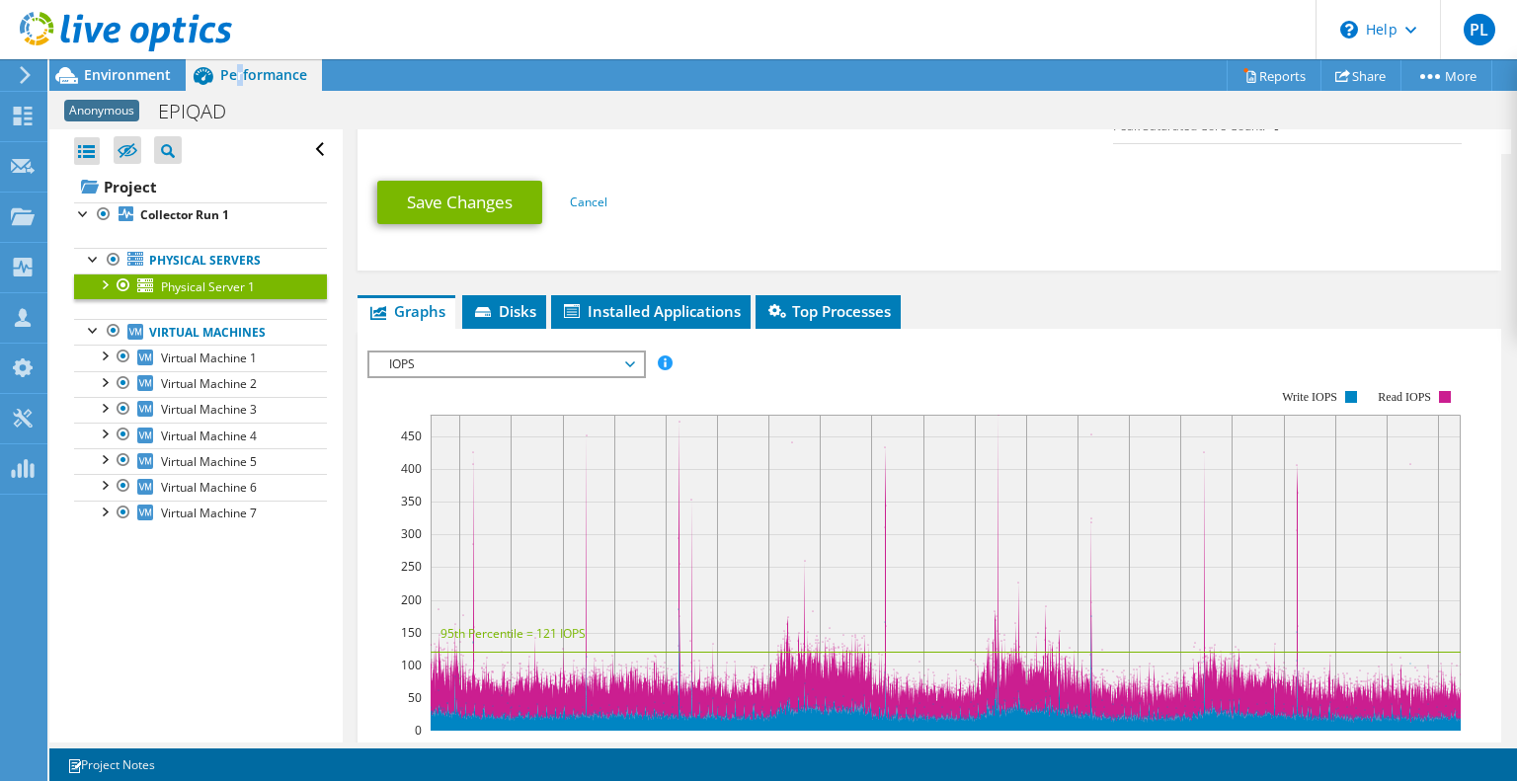
scroll to position [1087, 0]
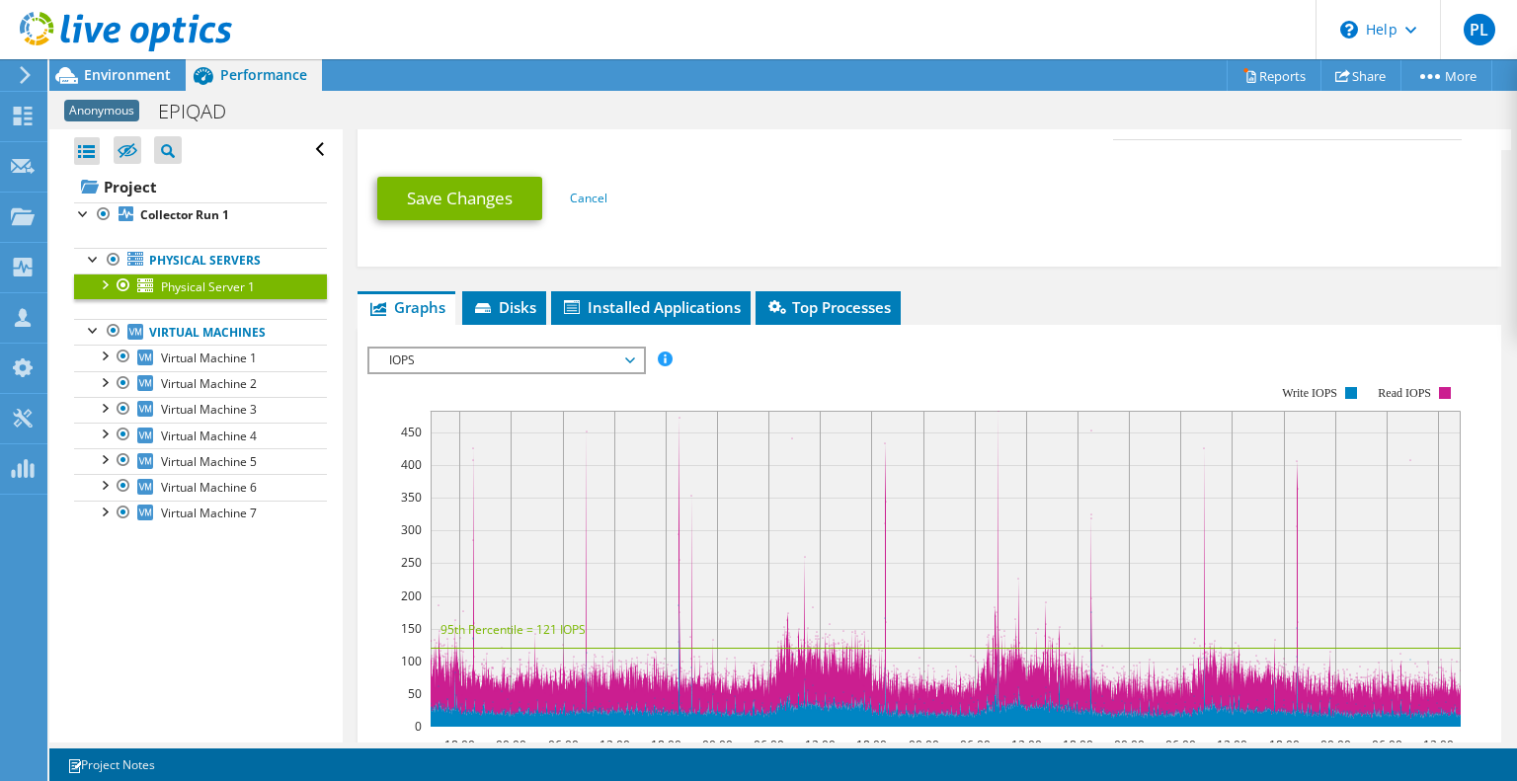
click at [589, 353] on span "IOPS" at bounding box center [506, 361] width 254 height 24
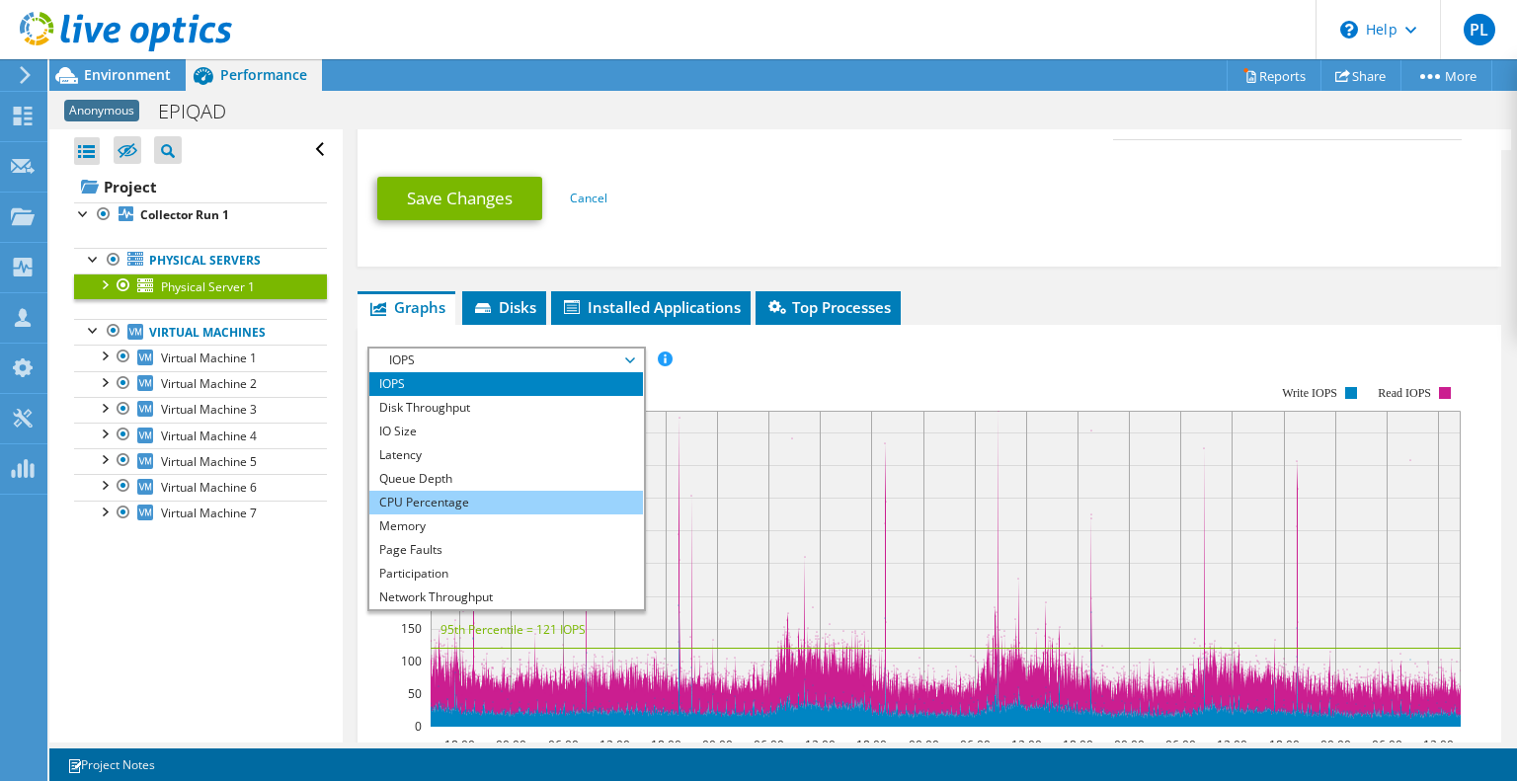
click at [440, 491] on li "CPU Percentage" at bounding box center [506, 503] width 274 height 24
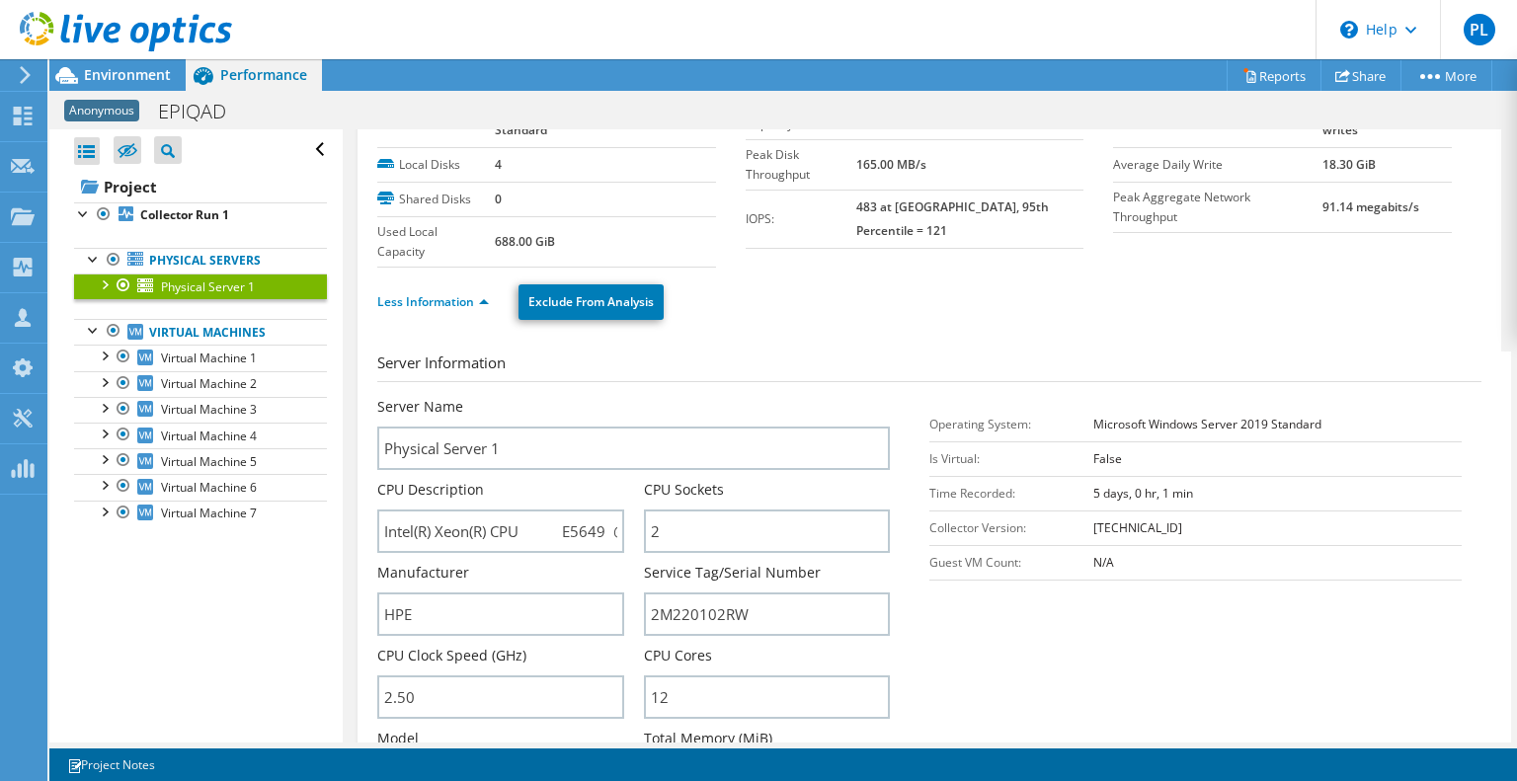
scroll to position [0, 0]
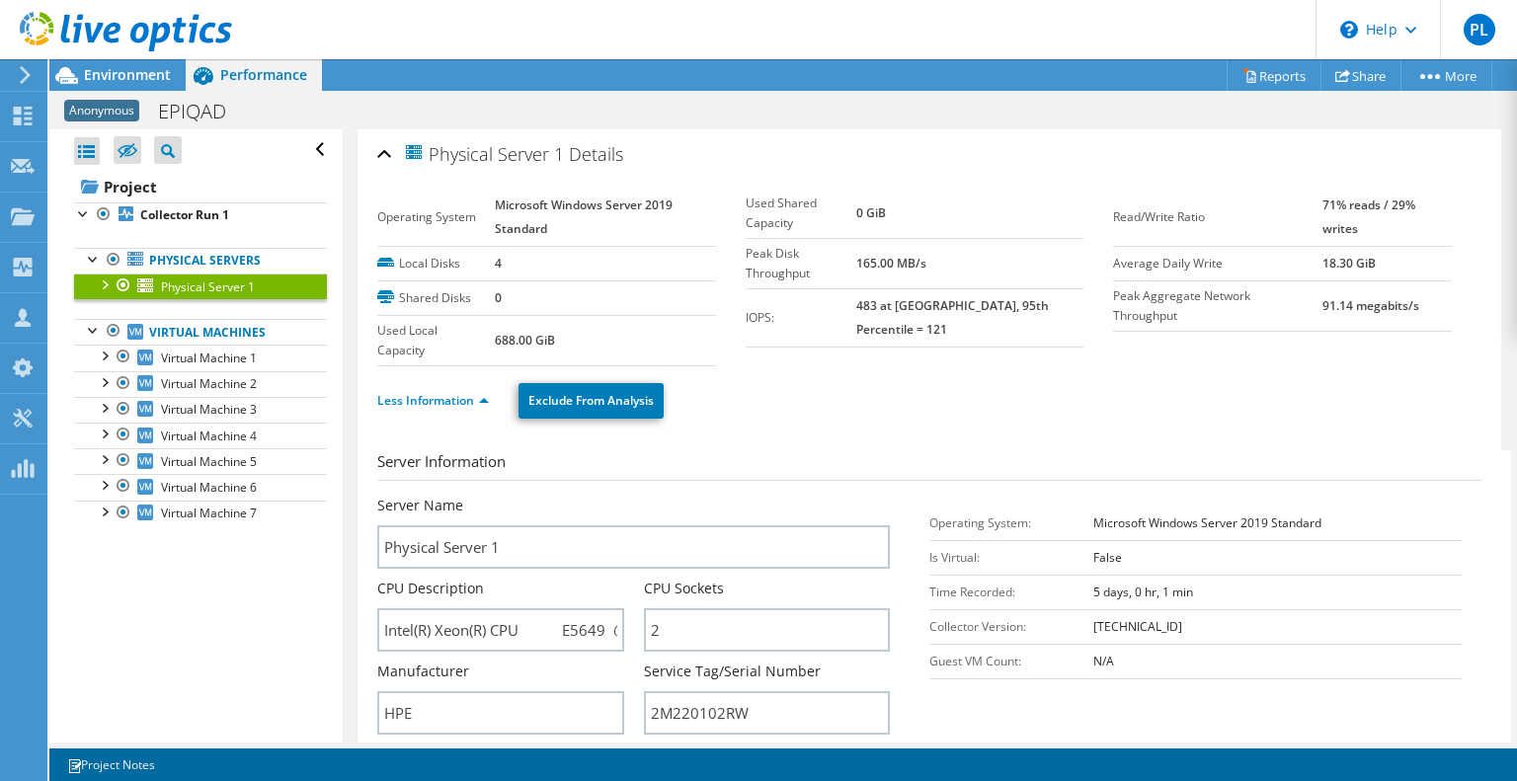
click at [103, 284] on div at bounding box center [104, 284] width 20 height 20
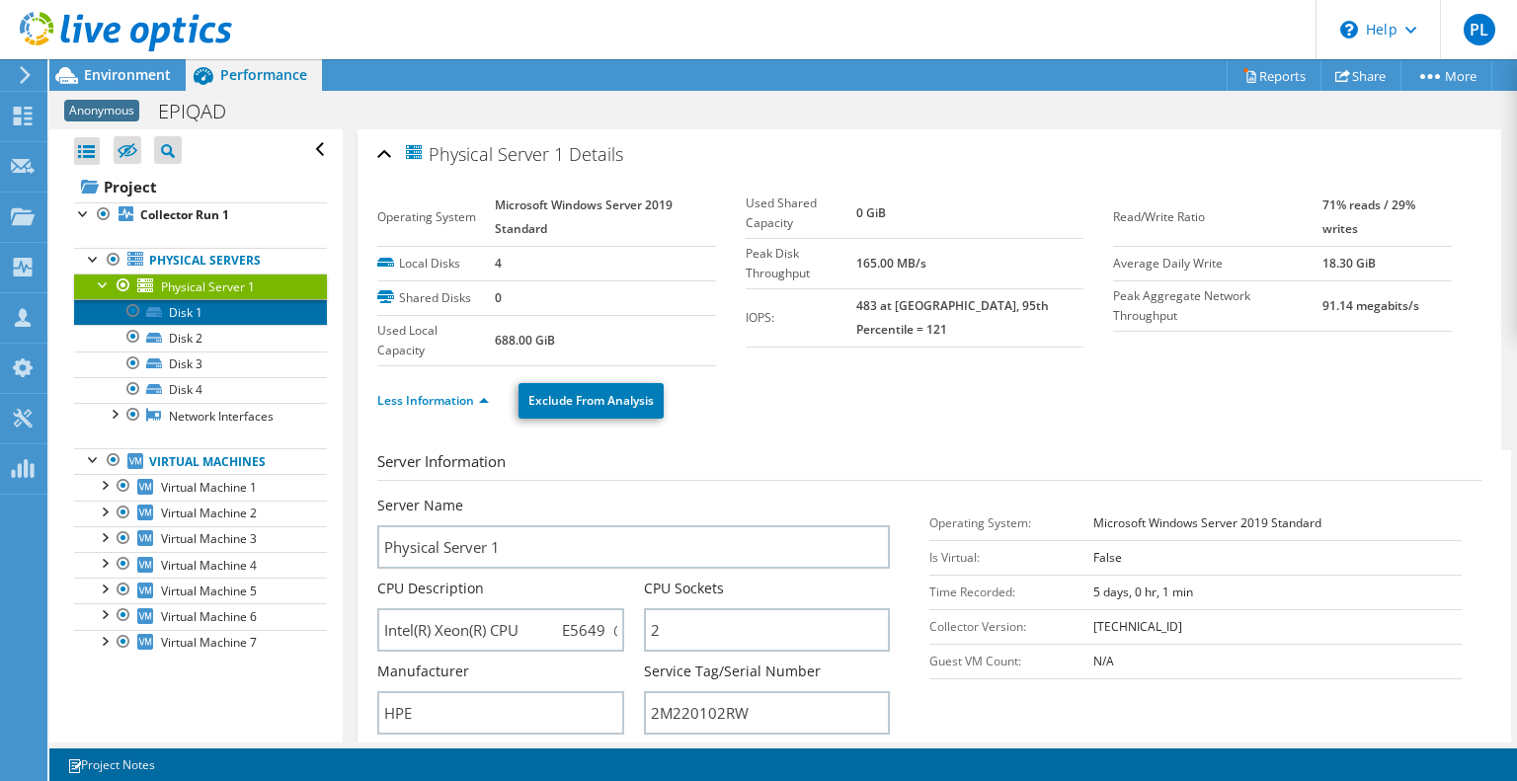
click at [201, 314] on link "Disk 1" at bounding box center [200, 312] width 253 height 26
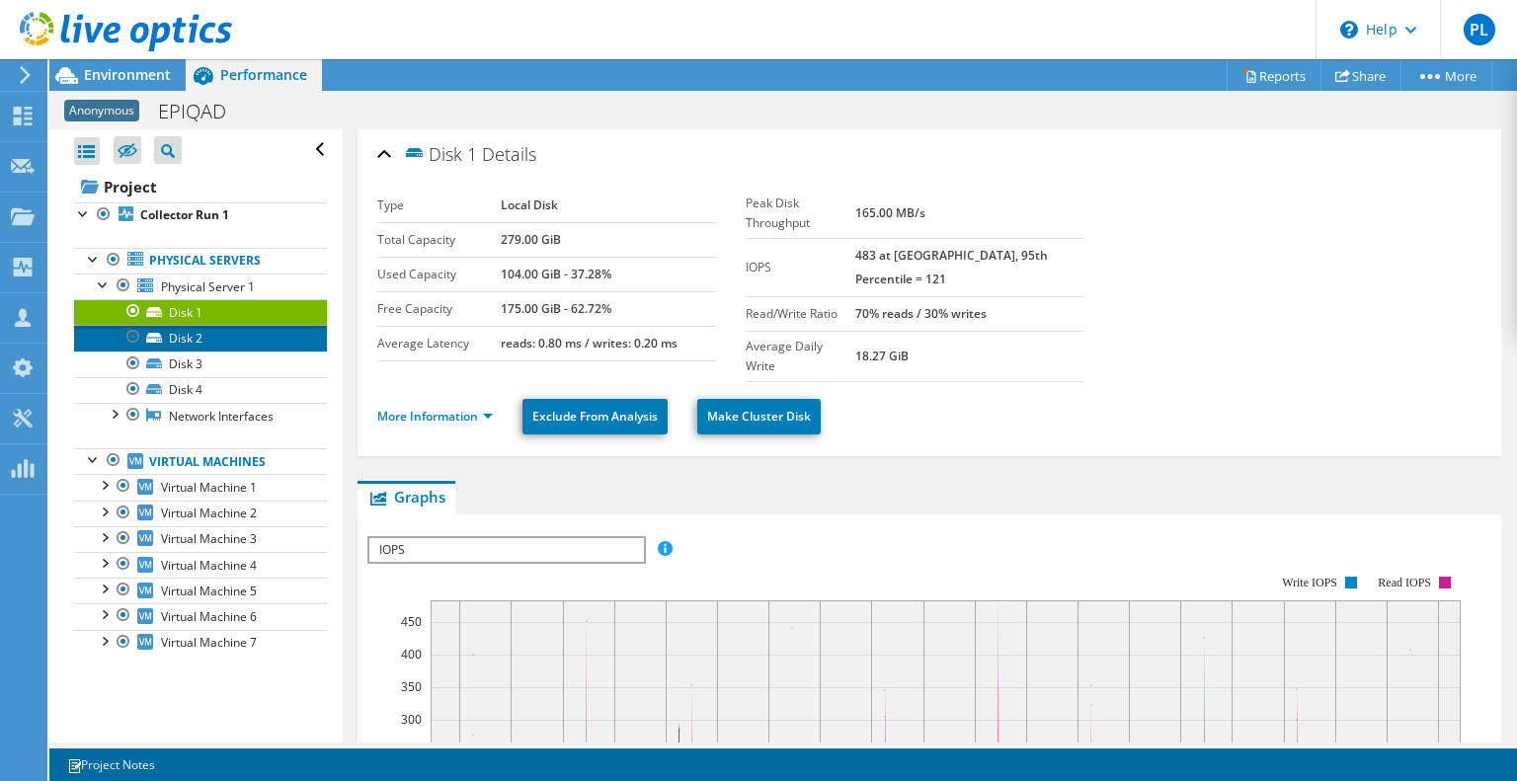
click at [198, 339] on link "Disk 2" at bounding box center [200, 338] width 253 height 26
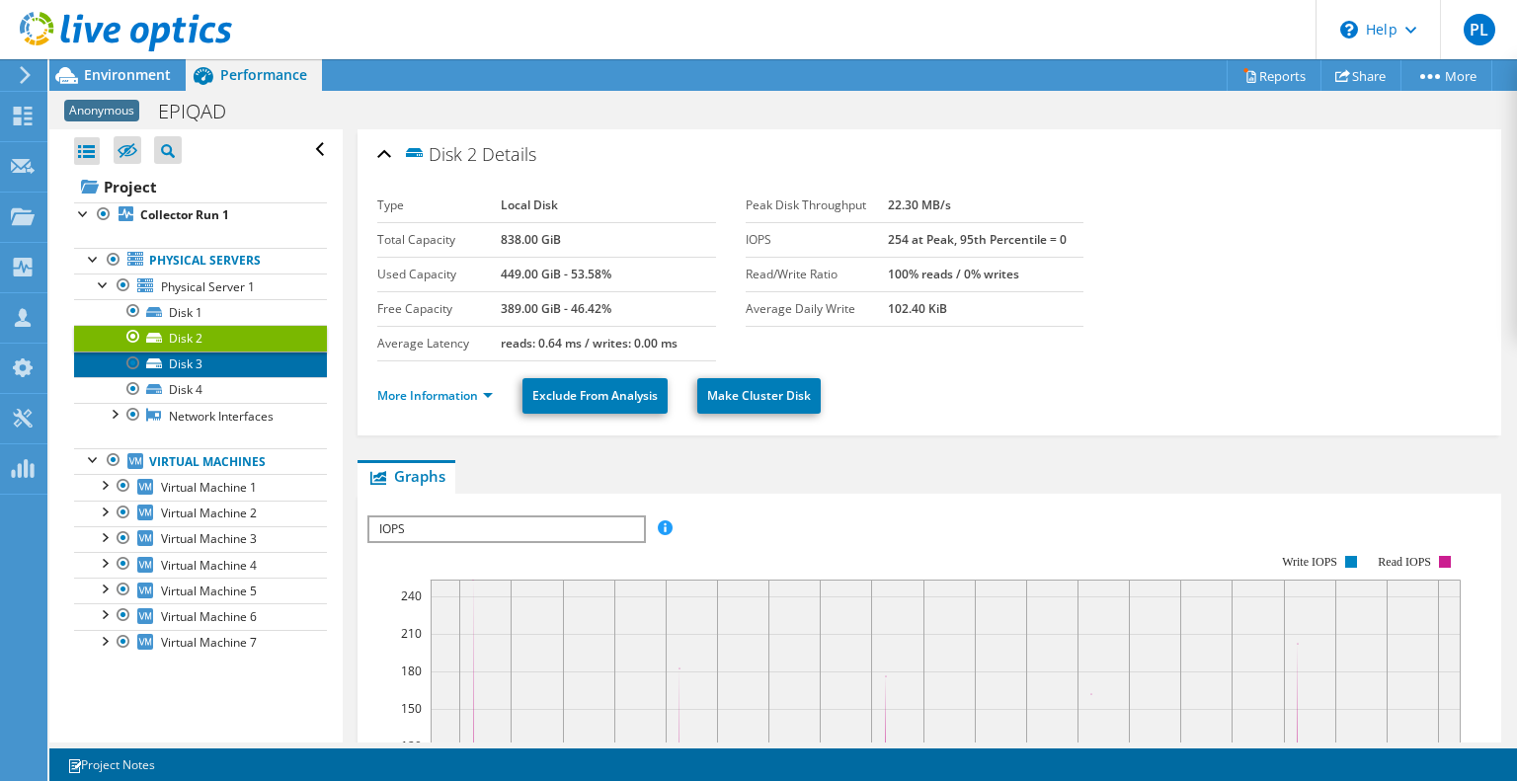
click at [182, 363] on link "Disk 3" at bounding box center [200, 365] width 253 height 26
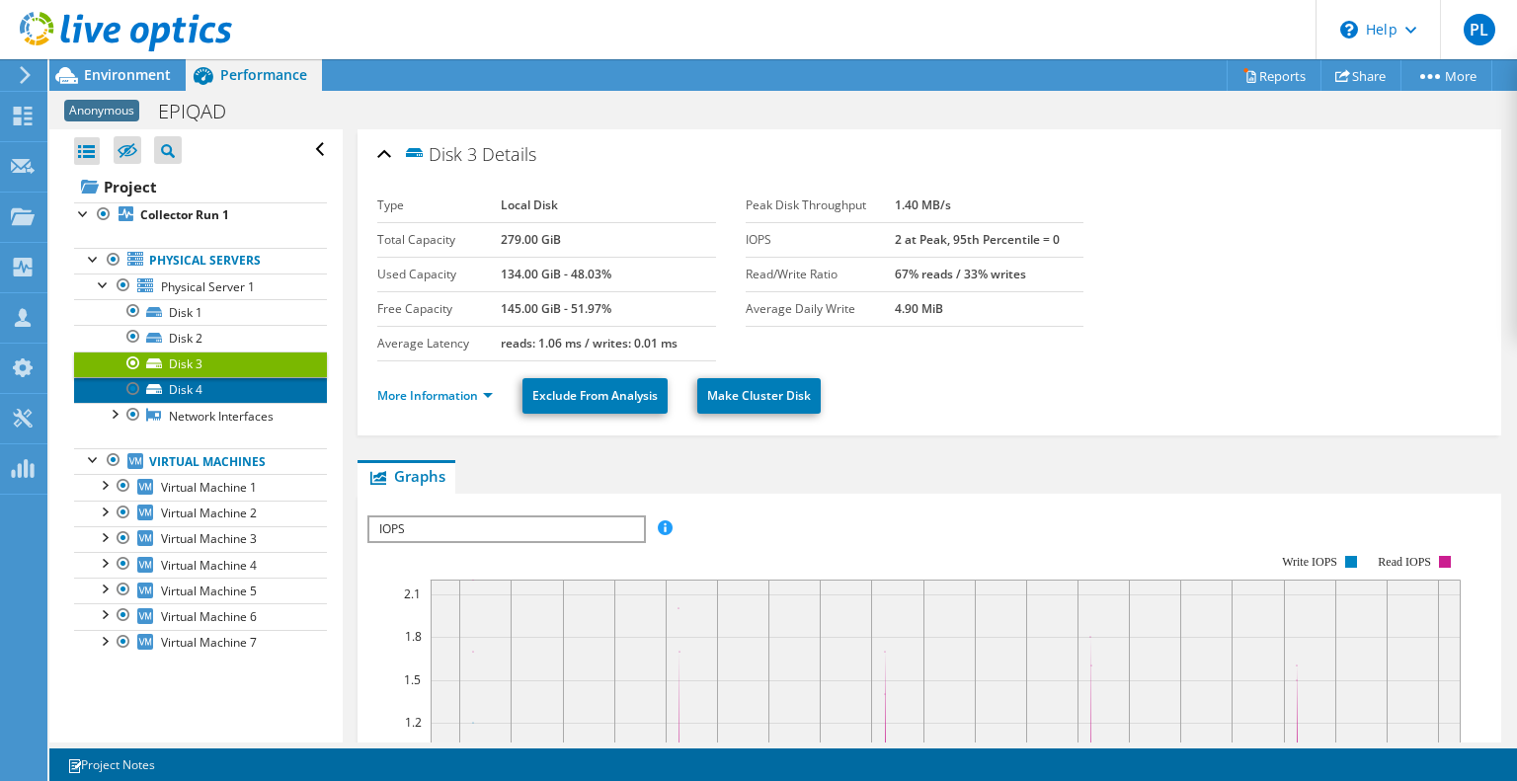
click at [186, 384] on link "Disk 4" at bounding box center [200, 390] width 253 height 26
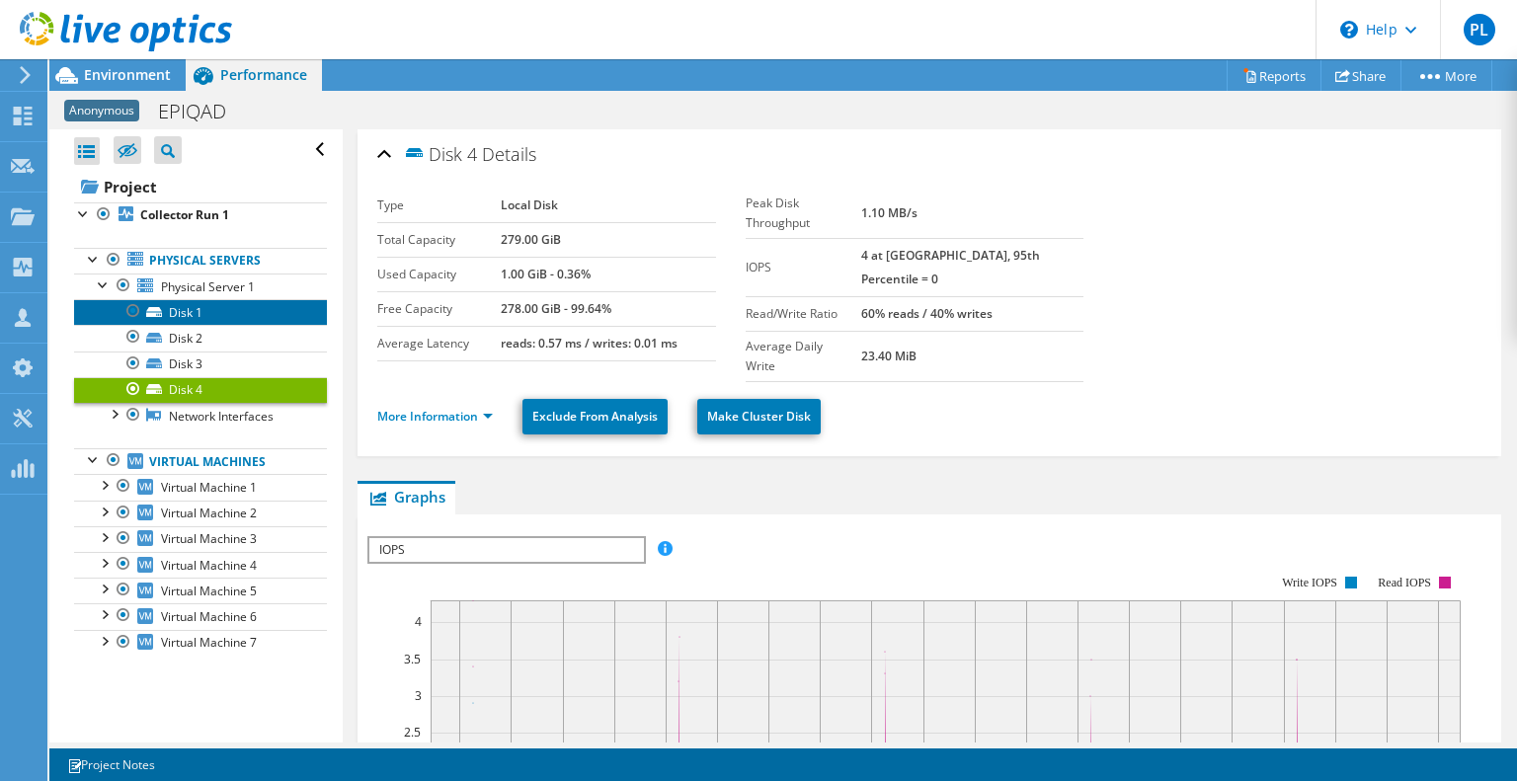
click at [187, 311] on link "Disk 1" at bounding box center [200, 312] width 253 height 26
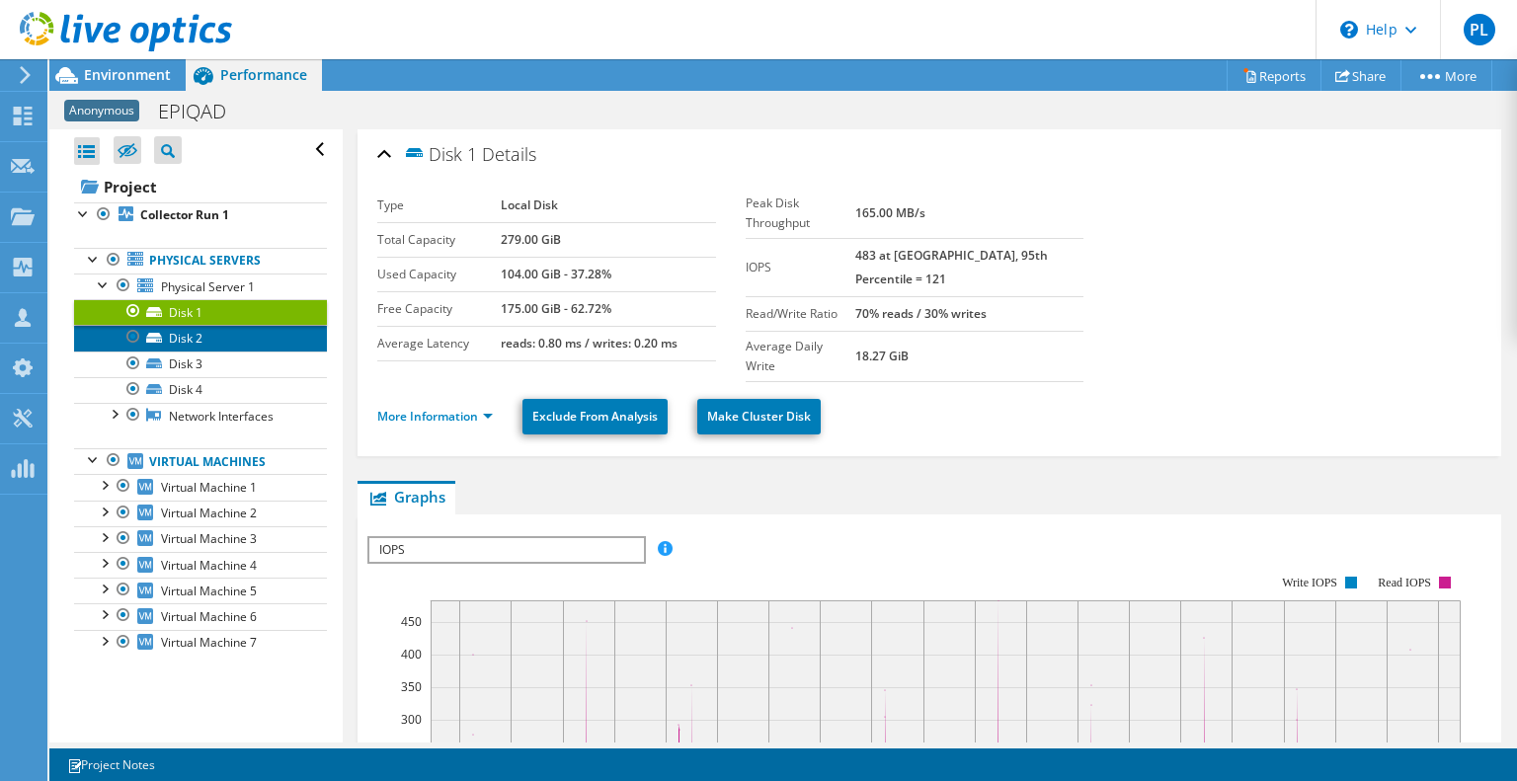
click at [183, 330] on link "Disk 2" at bounding box center [200, 338] width 253 height 26
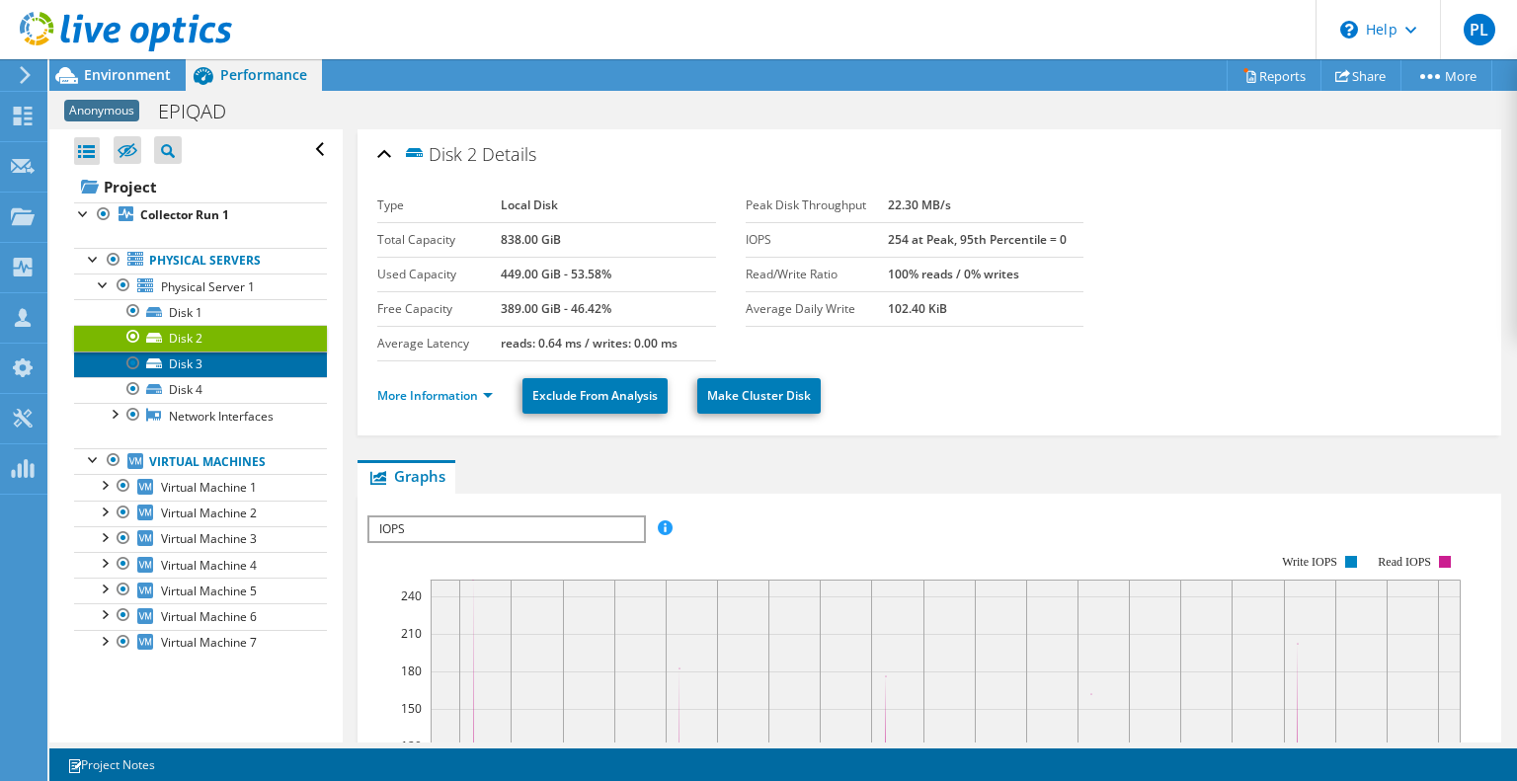
click at [174, 359] on link "Disk 3" at bounding box center [200, 365] width 253 height 26
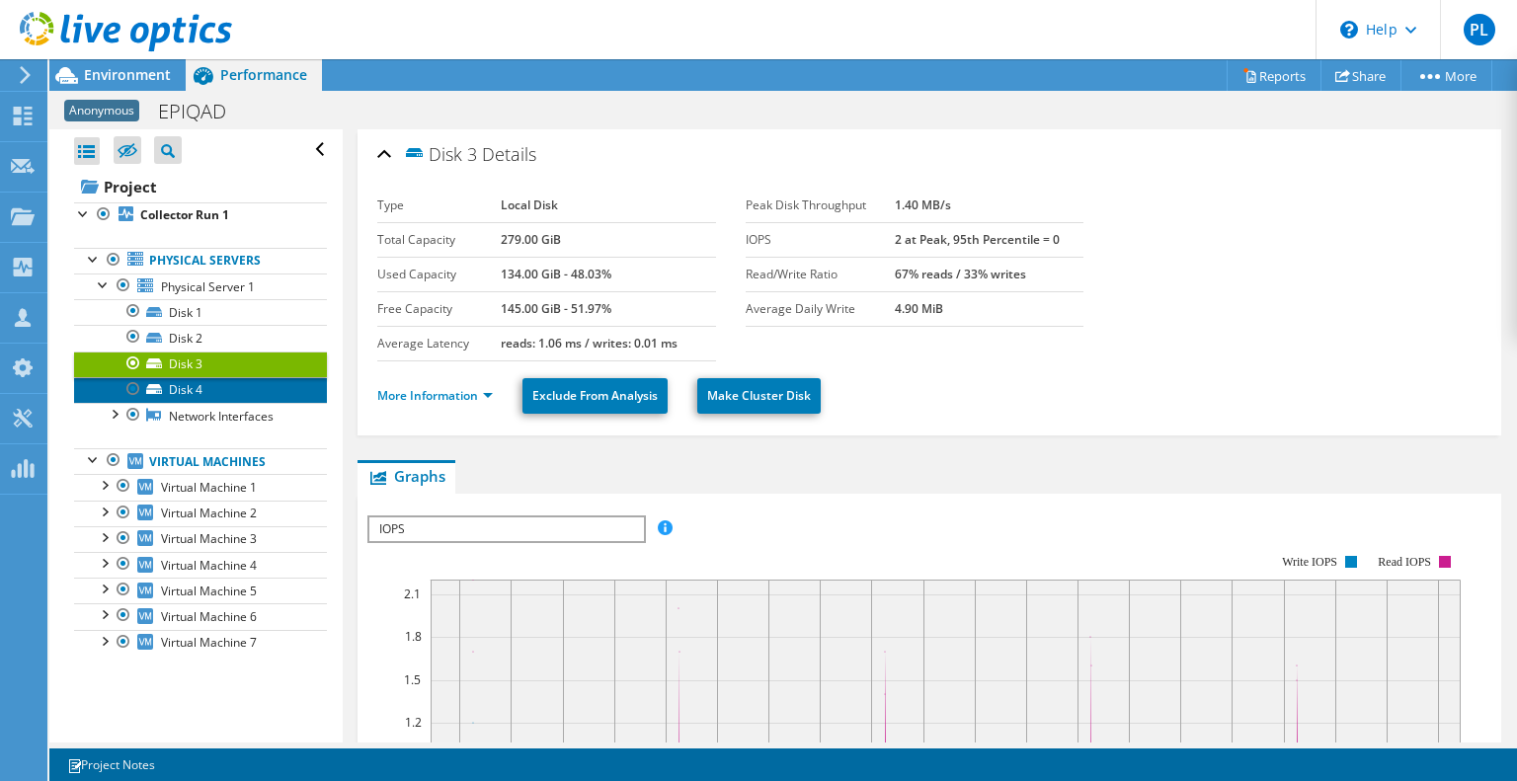
click at [186, 385] on link "Disk 4" at bounding box center [200, 390] width 253 height 26
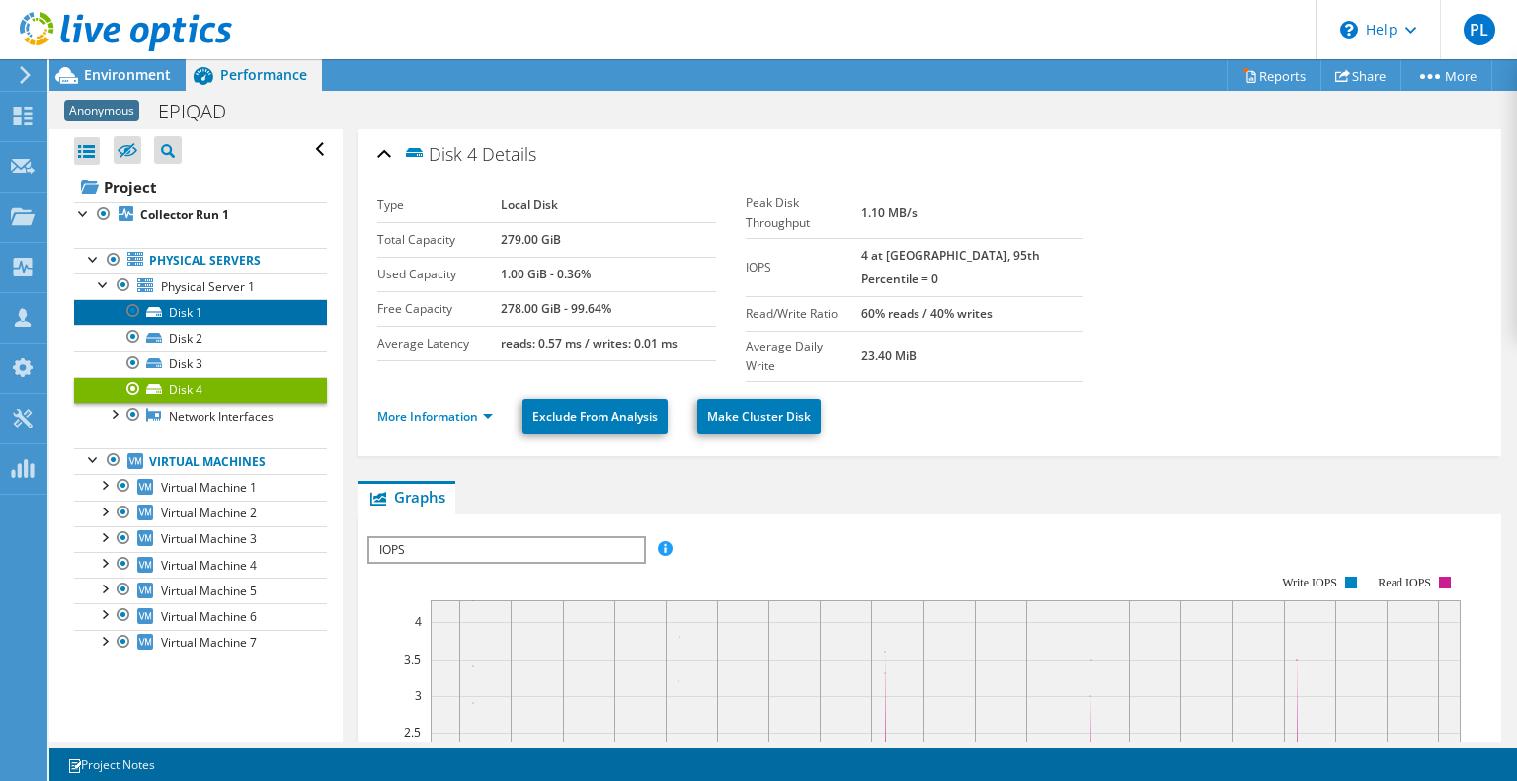
click at [190, 312] on link "Disk 1" at bounding box center [200, 312] width 253 height 26
